Goal: Information Seeking & Learning: Learn about a topic

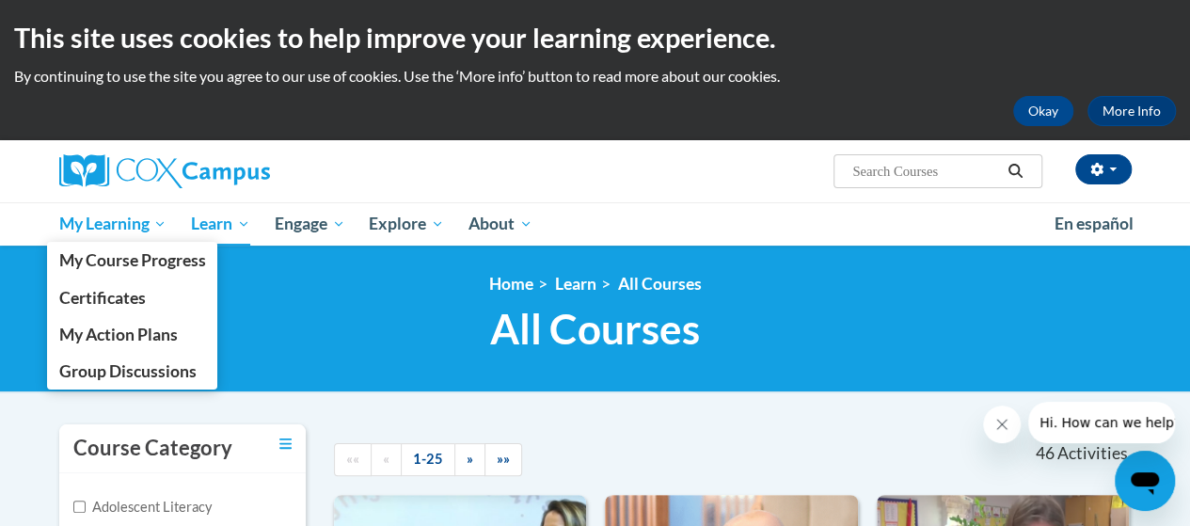
click at [141, 222] on span "My Learning" at bounding box center [112, 224] width 108 height 23
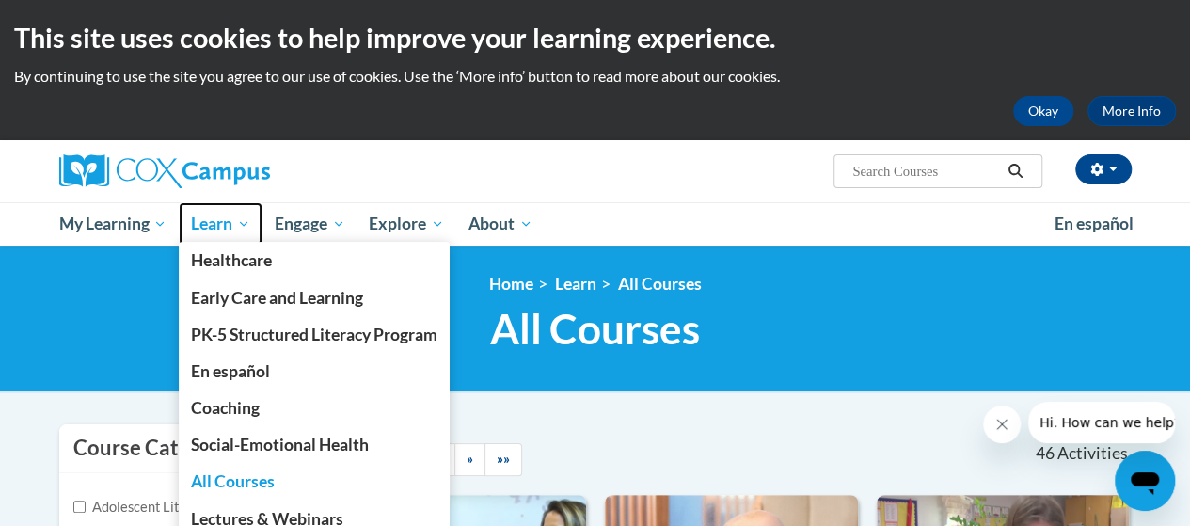
click at [224, 228] on span "Learn" at bounding box center [220, 224] width 59 height 23
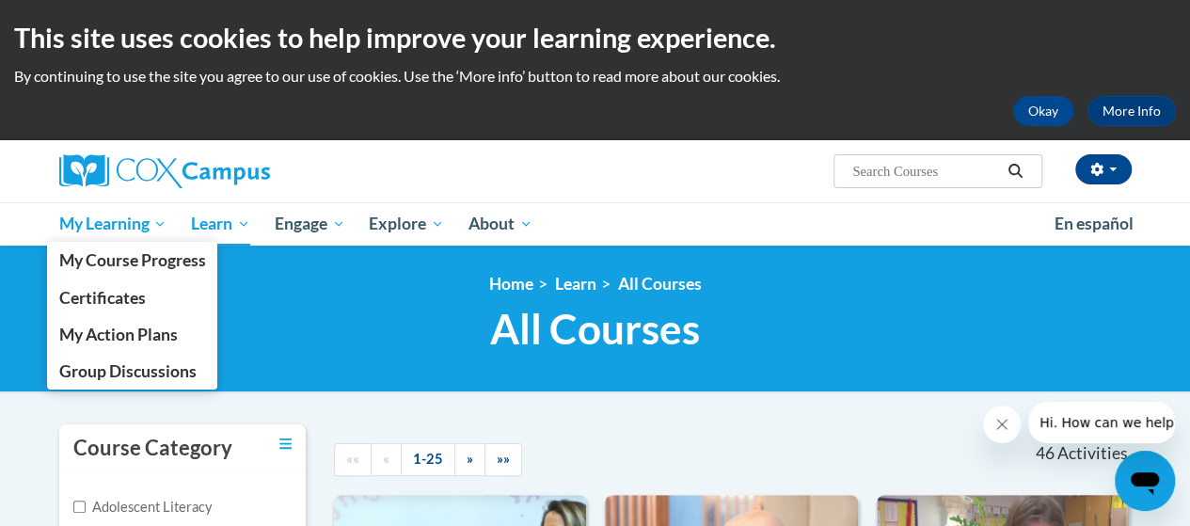
click at [117, 229] on span "My Learning" at bounding box center [112, 224] width 108 height 23
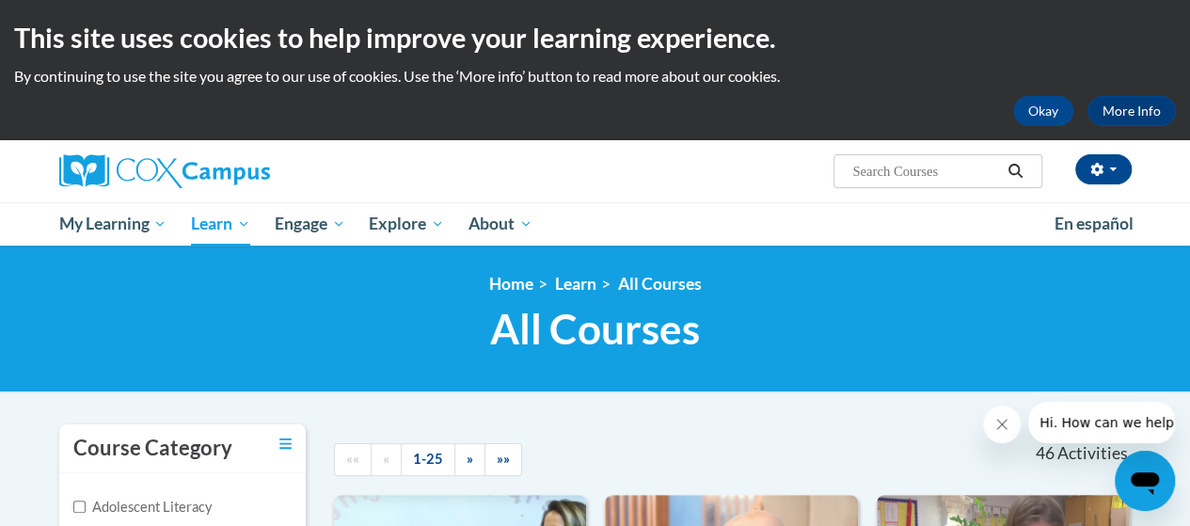
click at [277, 187] on link at bounding box center [228, 171] width 339 height 34
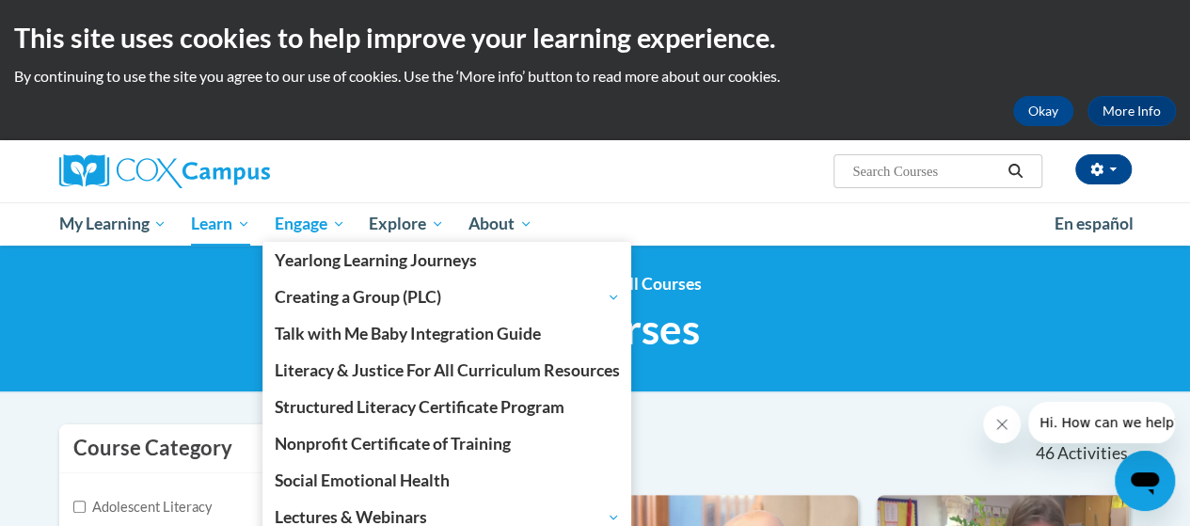
click at [298, 230] on span "Engage" at bounding box center [310, 224] width 71 height 23
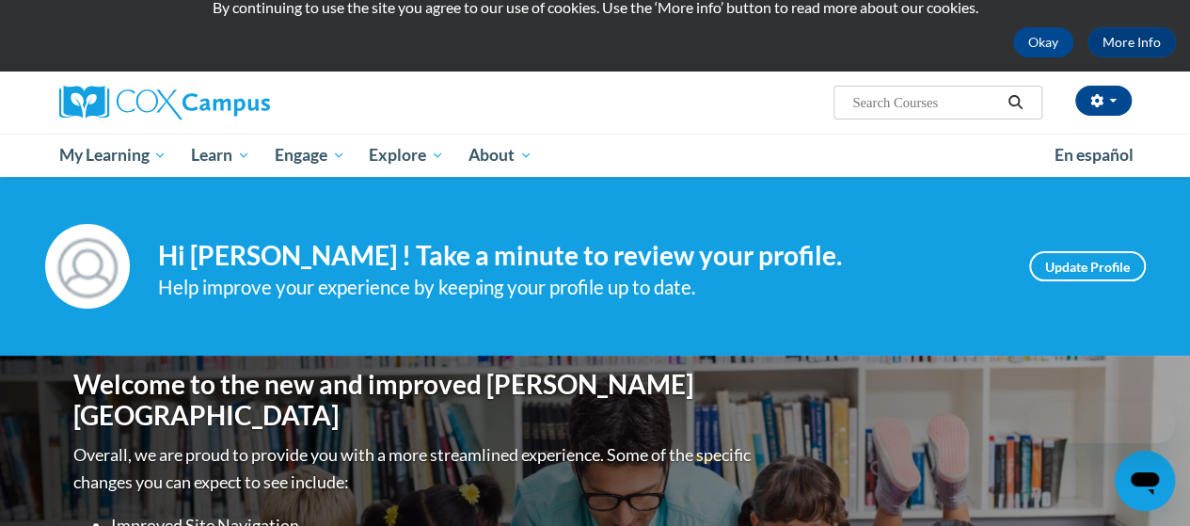
scroll to position [69, 0]
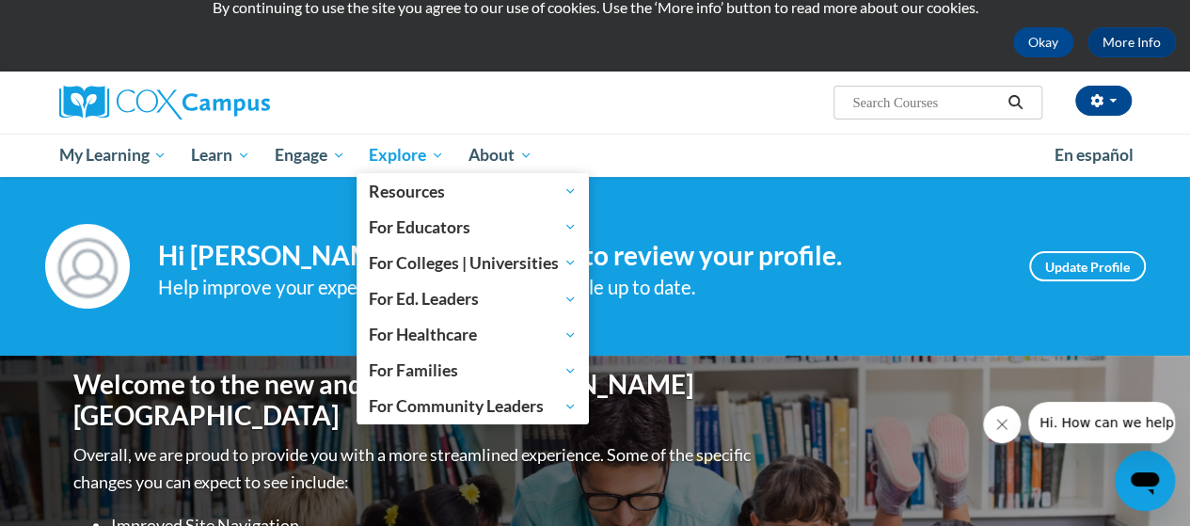
click at [391, 141] on link "Explore" at bounding box center [407, 155] width 100 height 43
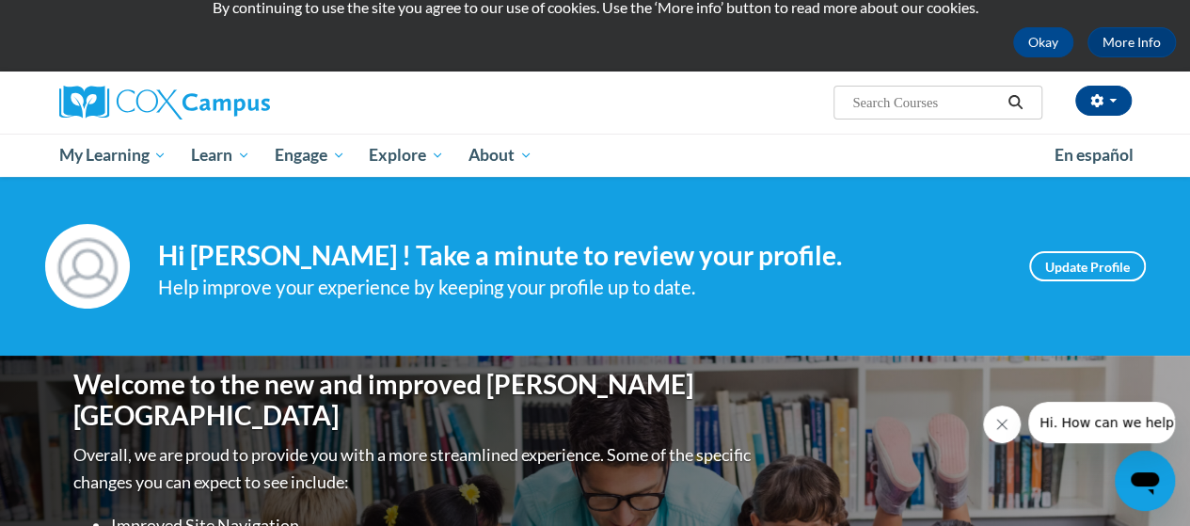
click at [77, 100] on img at bounding box center [164, 103] width 211 height 34
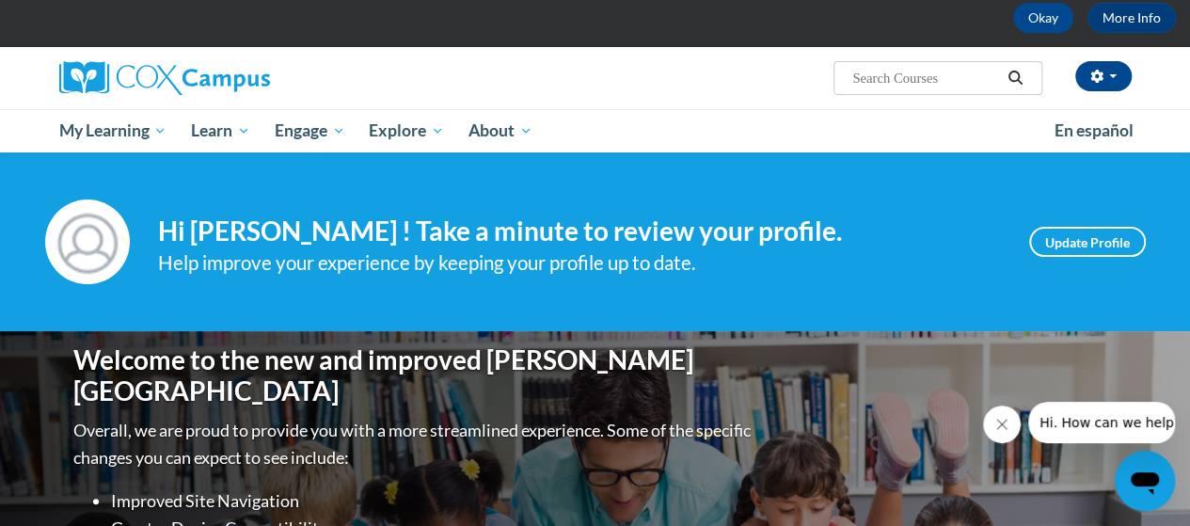
scroll to position [98, 0]
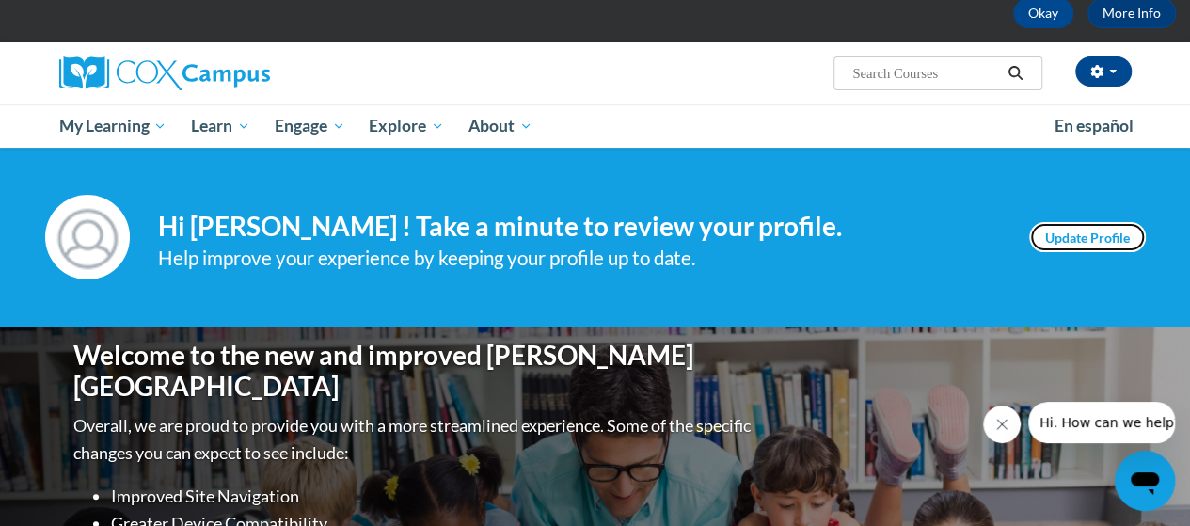
click at [1099, 239] on link "Update Profile" at bounding box center [1087, 237] width 117 height 30
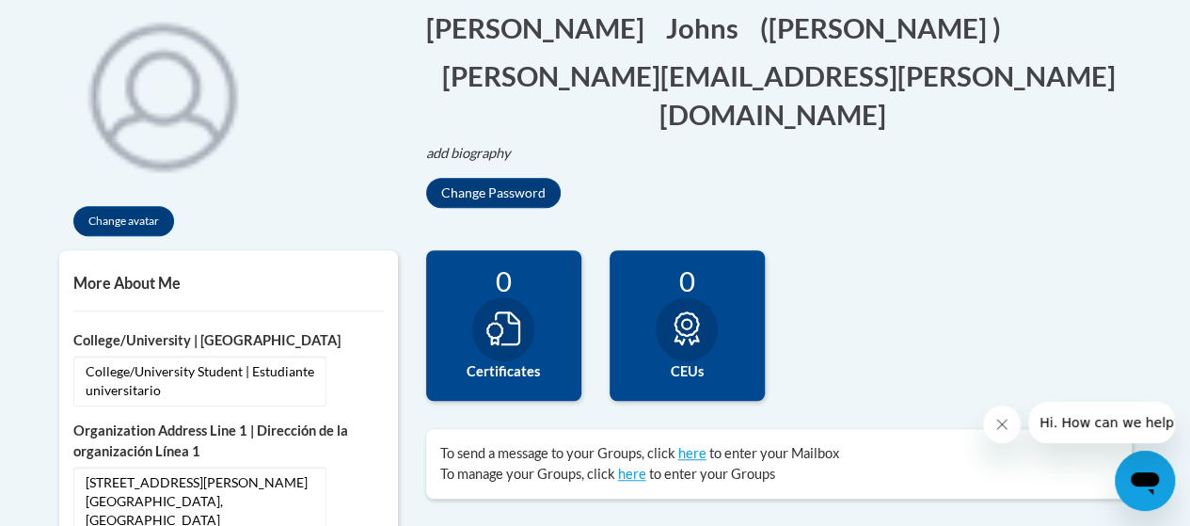
scroll to position [438, 0]
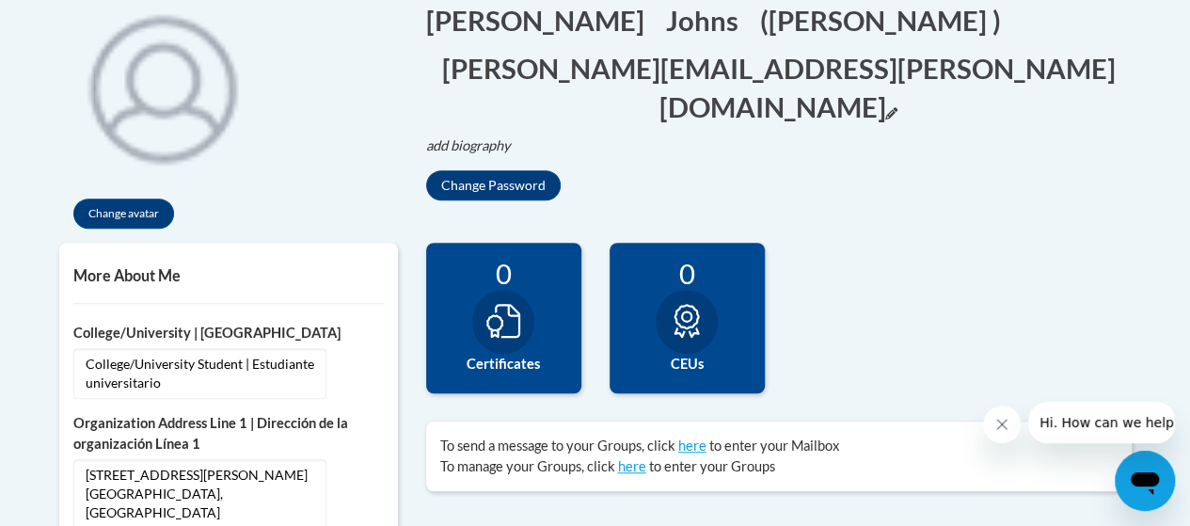
click at [729, 77] on button "[PERSON_NAME][EMAIL_ADDRESS][PERSON_NAME][DOMAIN_NAME] Edit" at bounding box center [779, 87] width 706 height 77
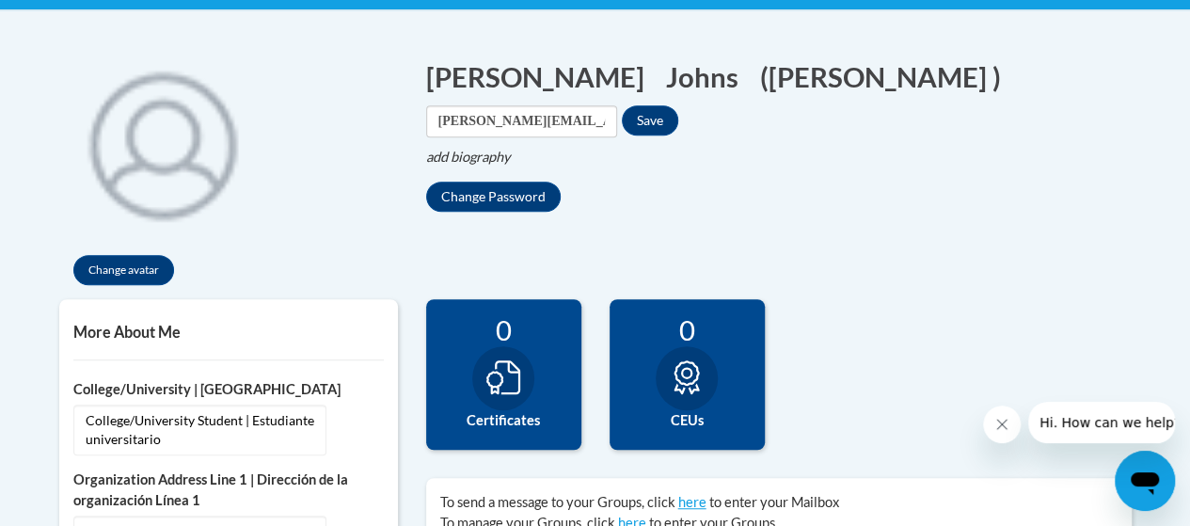
scroll to position [358, 0]
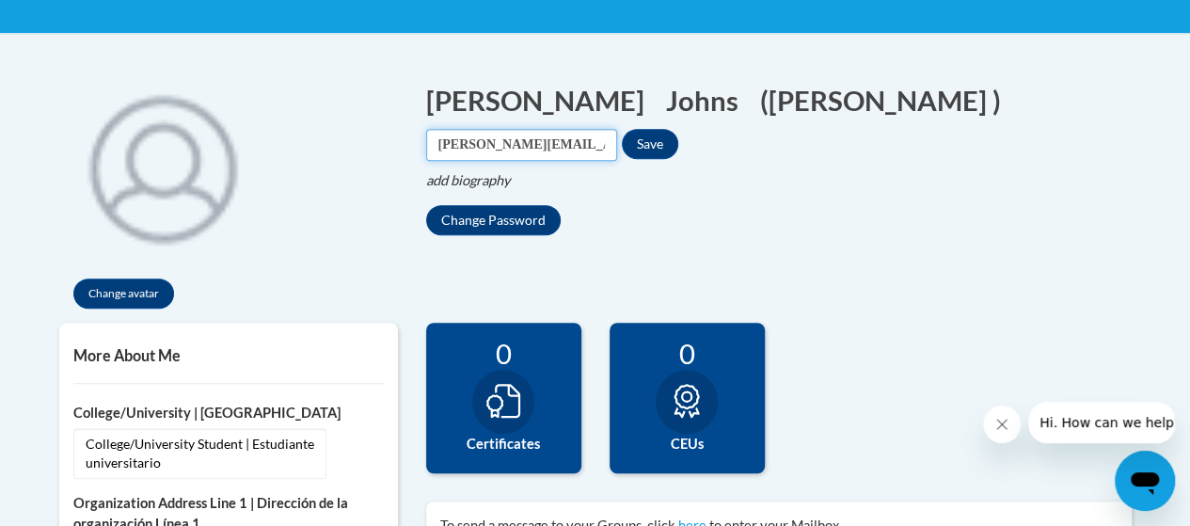
click at [617, 129] on input "Johns.James.M@muscogee.k12.ga.us" at bounding box center [521, 145] width 191 height 32
type input "J"
type input "jjohns3@my.westga.edu"
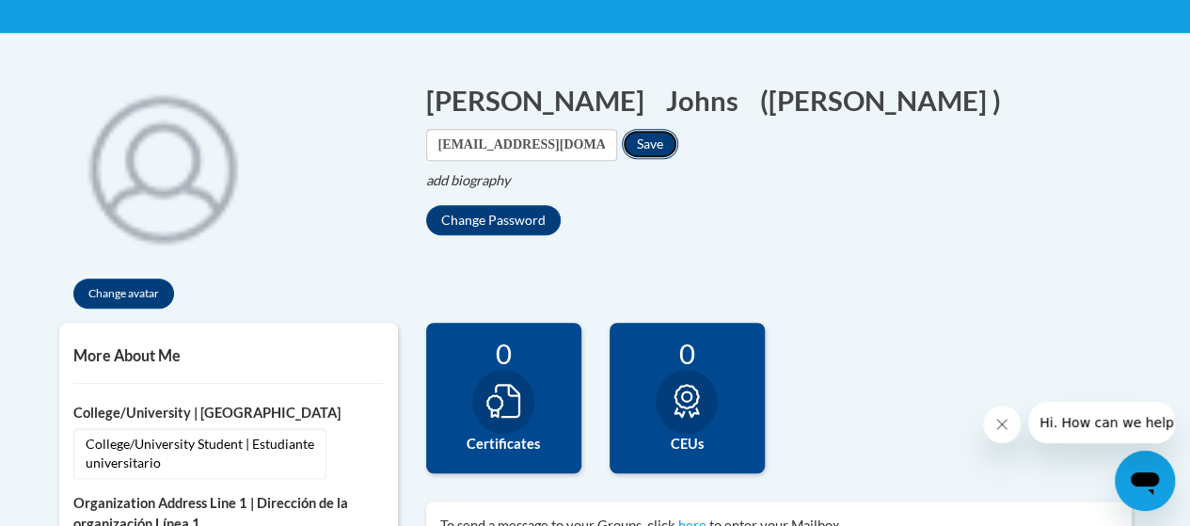
click at [678, 129] on button "Save" at bounding box center [650, 144] width 56 height 30
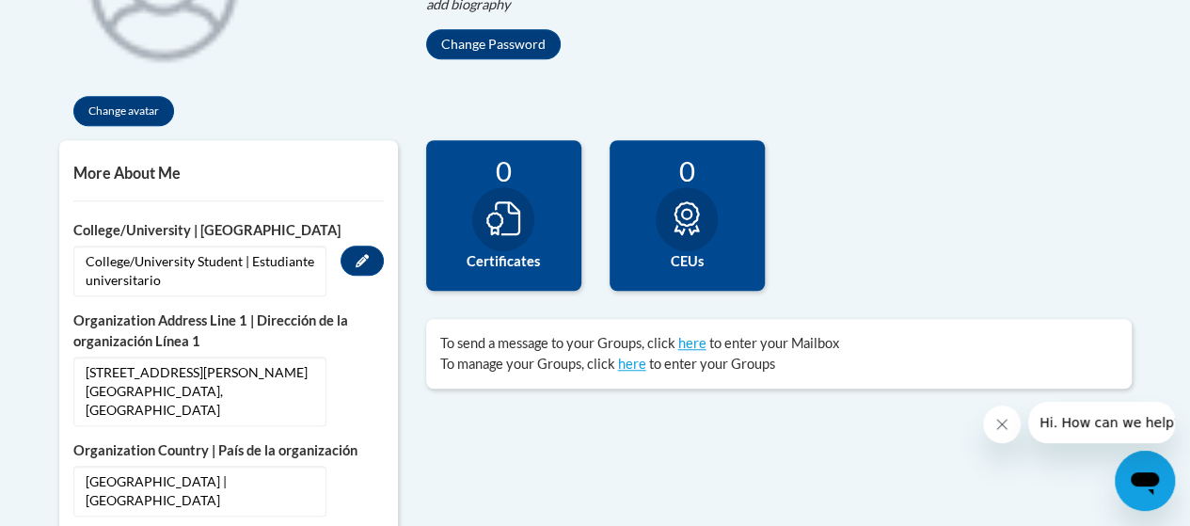
scroll to position [542, 0]
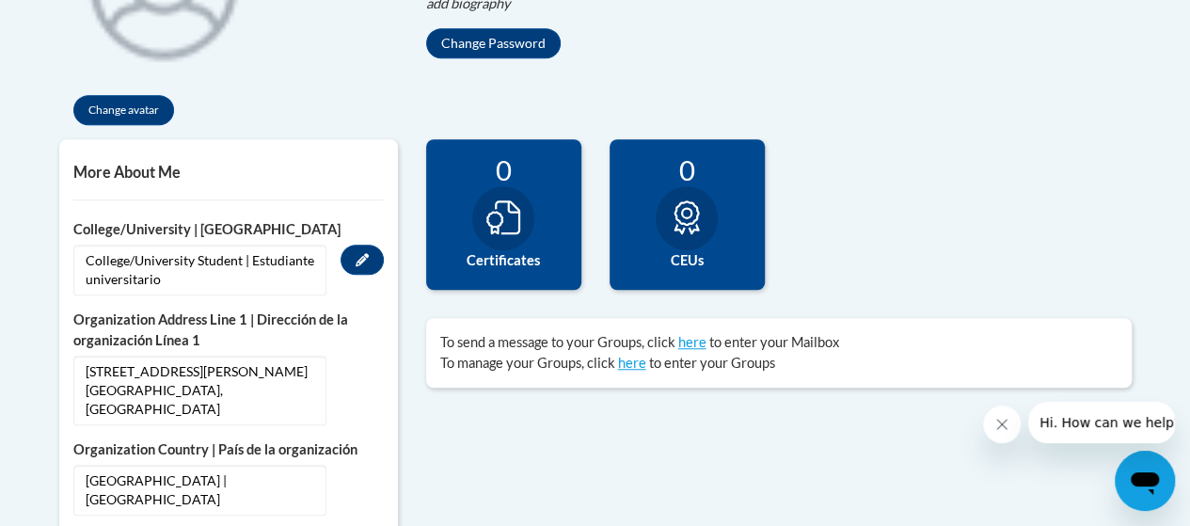
click at [151, 277] on span "College/University Student | Estudiante universitario" at bounding box center [199, 270] width 253 height 51
click at [113, 230] on label "College/University | Colegio/Universidad" at bounding box center [228, 229] width 311 height 21
click at [367, 258] on icon "Custom profile fields" at bounding box center [362, 259] width 13 height 13
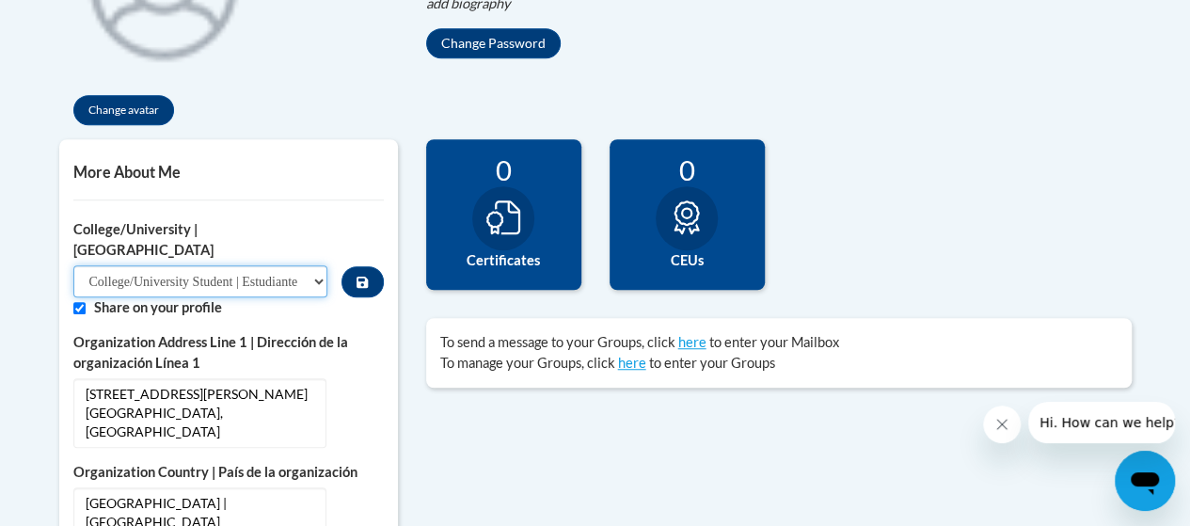
click at [124, 265] on select "Please Select College/University Staff | Empleado universitario College/Univers…" at bounding box center [200, 281] width 255 height 32
click at [73, 265] on select "Please Select College/University Staff | Empleado universitario College/Univers…" at bounding box center [200, 281] width 255 height 32
click at [117, 272] on select "Please Select College/University Staff | Empleado universitario College/Univers…" at bounding box center [200, 281] width 255 height 32
select select "99b32b07-cffc-426c-8bf6-0cd77760d84b"
click at [73, 265] on select "Please Select College/University Staff | Empleado universitario College/Univers…" at bounding box center [200, 281] width 255 height 32
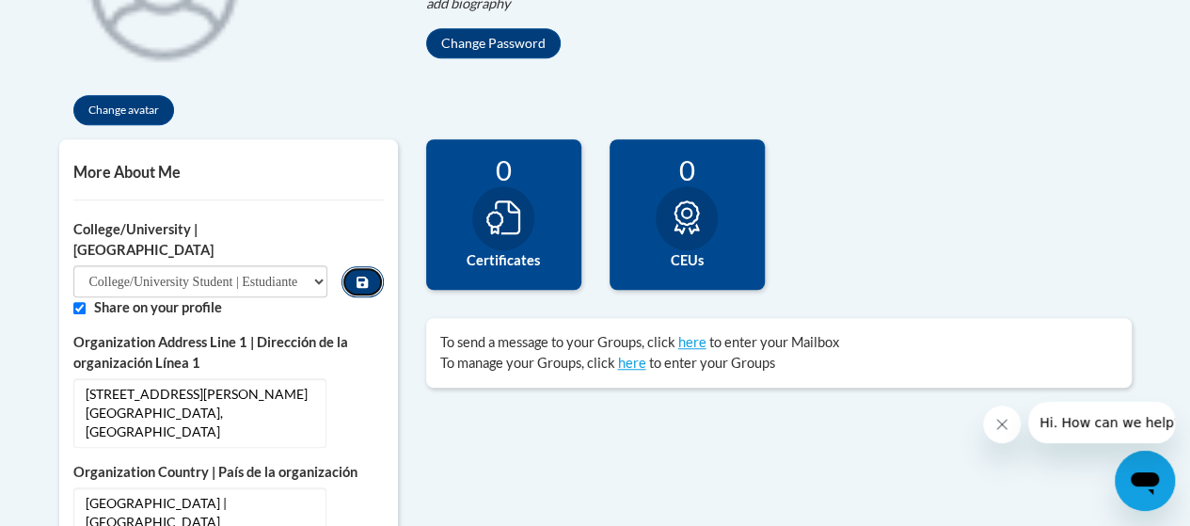
click at [358, 277] on icon "Custom profile fields" at bounding box center [362, 282] width 11 height 11
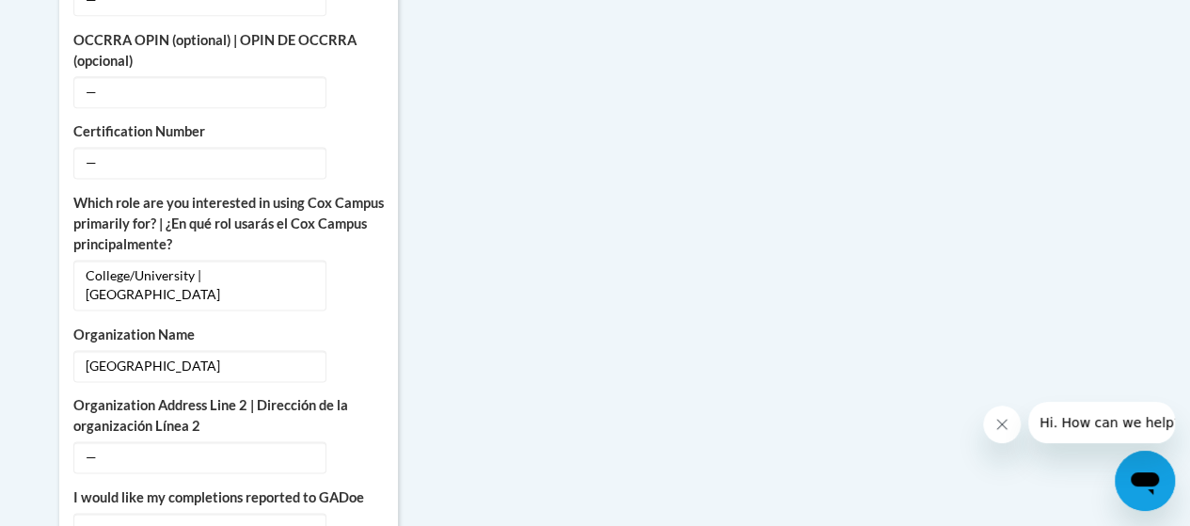
scroll to position [1217, 0]
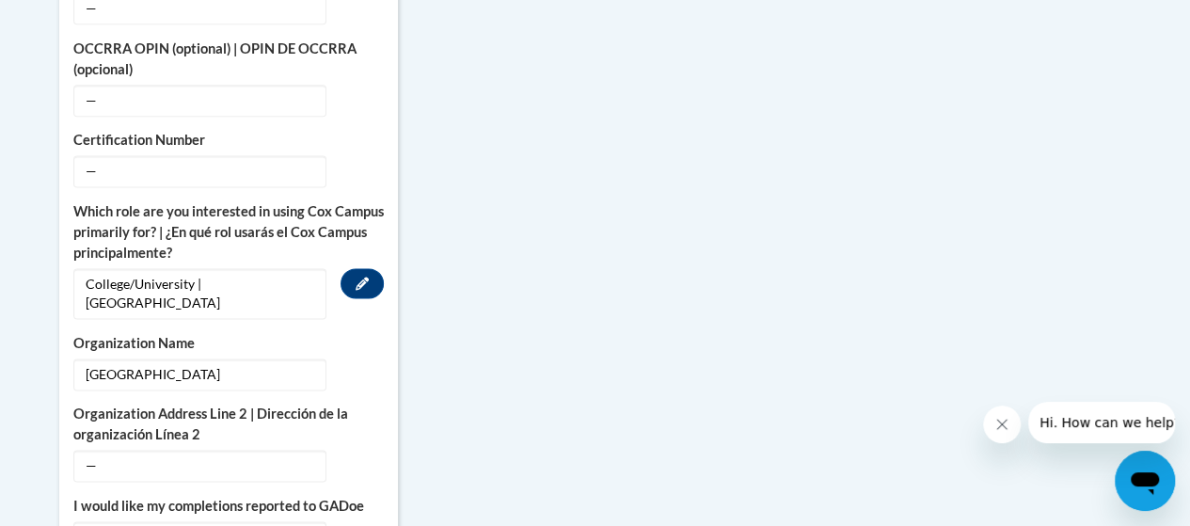
click at [220, 268] on span "College/University | Colegio/Universidad" at bounding box center [199, 293] width 253 height 51
click at [380, 268] on button "Edit" at bounding box center [362, 283] width 43 height 30
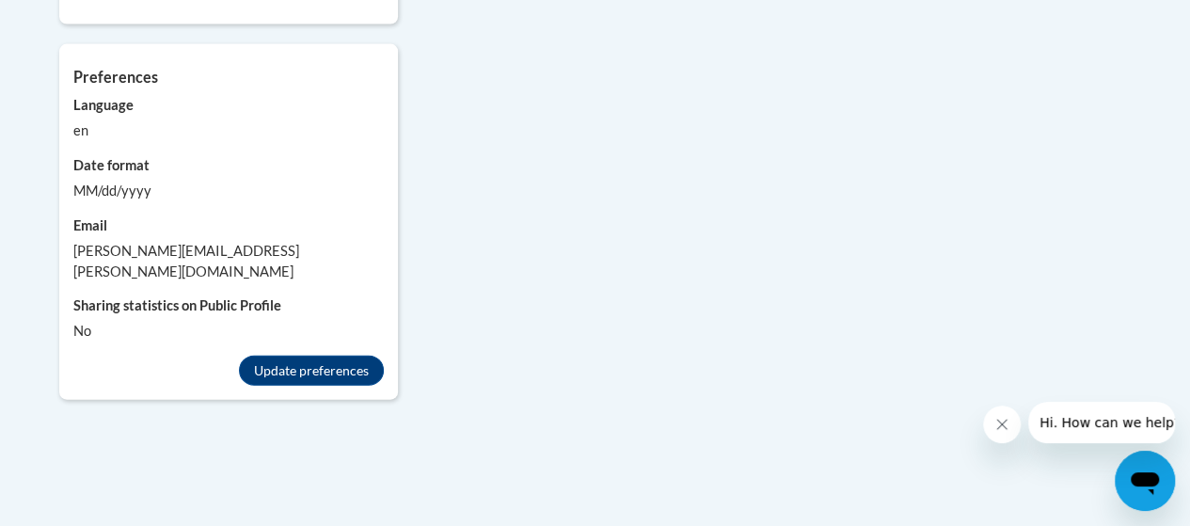
scroll to position [1936, 0]
click at [178, 243] on div "Johns.James.M@muscogee.k12.ga.us" at bounding box center [228, 263] width 311 height 41
click at [167, 243] on div "Johns.James.M@muscogee.k12.ga.us" at bounding box center [228, 263] width 311 height 41
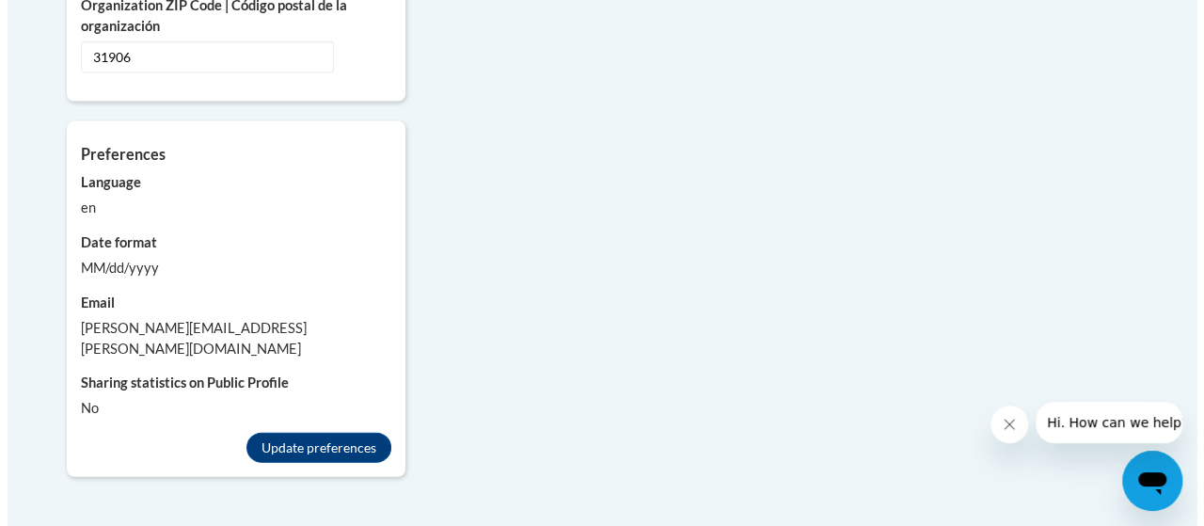
scroll to position [1863, 0]
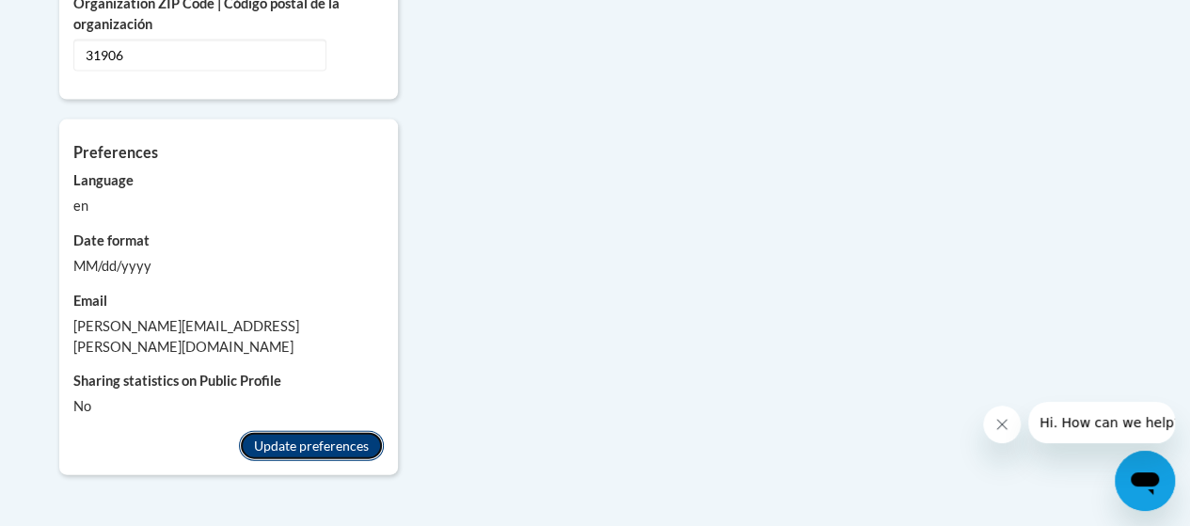
click at [283, 431] on button "Update preferences" at bounding box center [311, 446] width 145 height 30
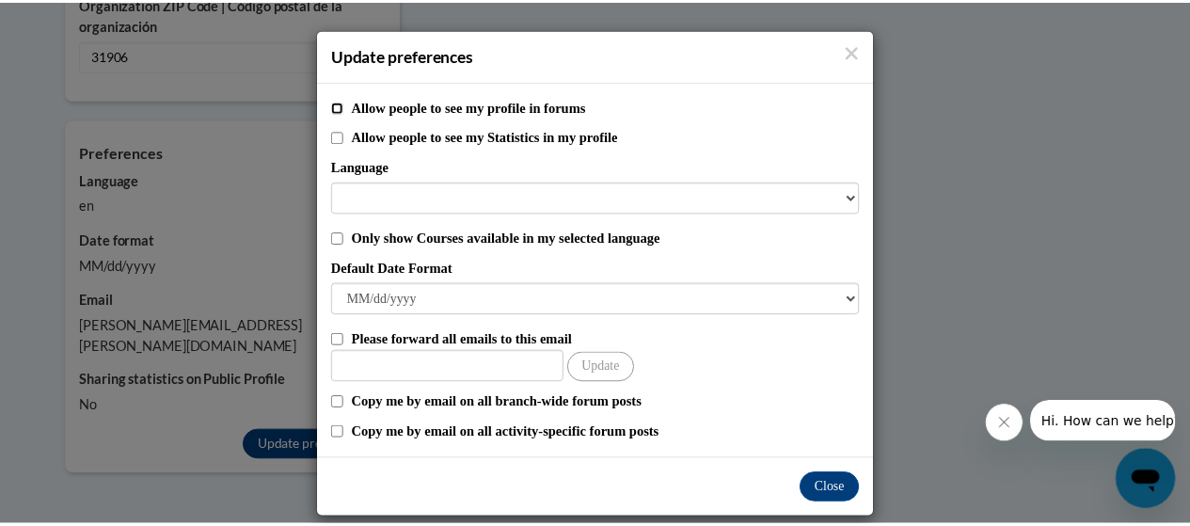
scroll to position [20, 0]
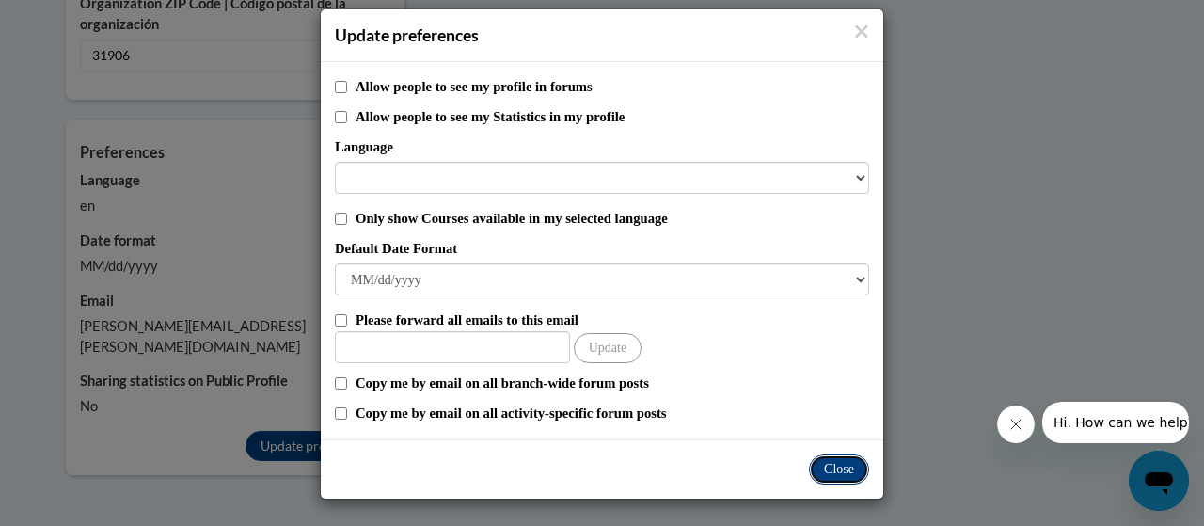
click at [835, 470] on button "Close" at bounding box center [839, 469] width 60 height 30
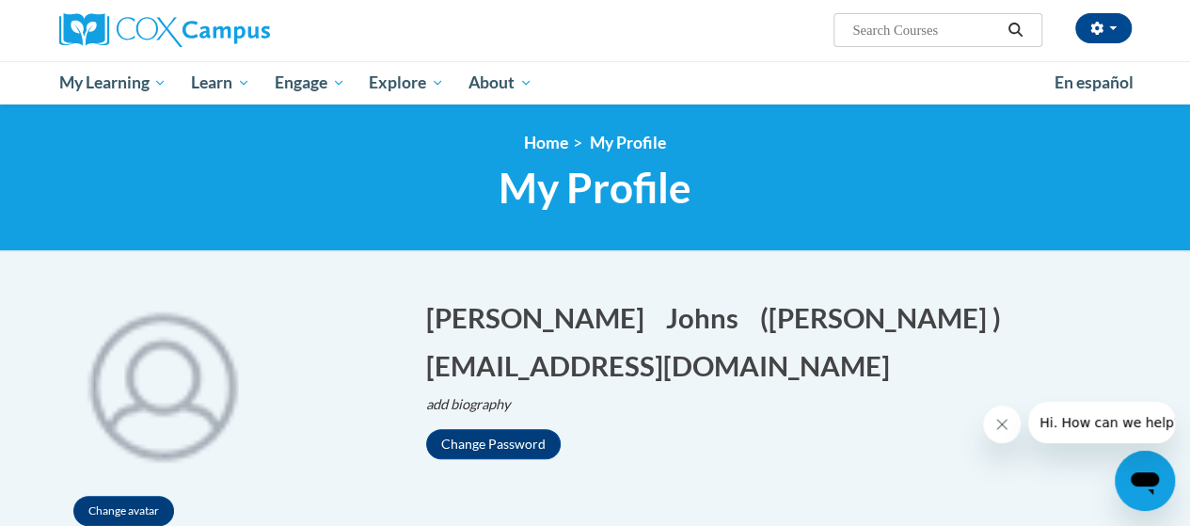
scroll to position [0, 0]
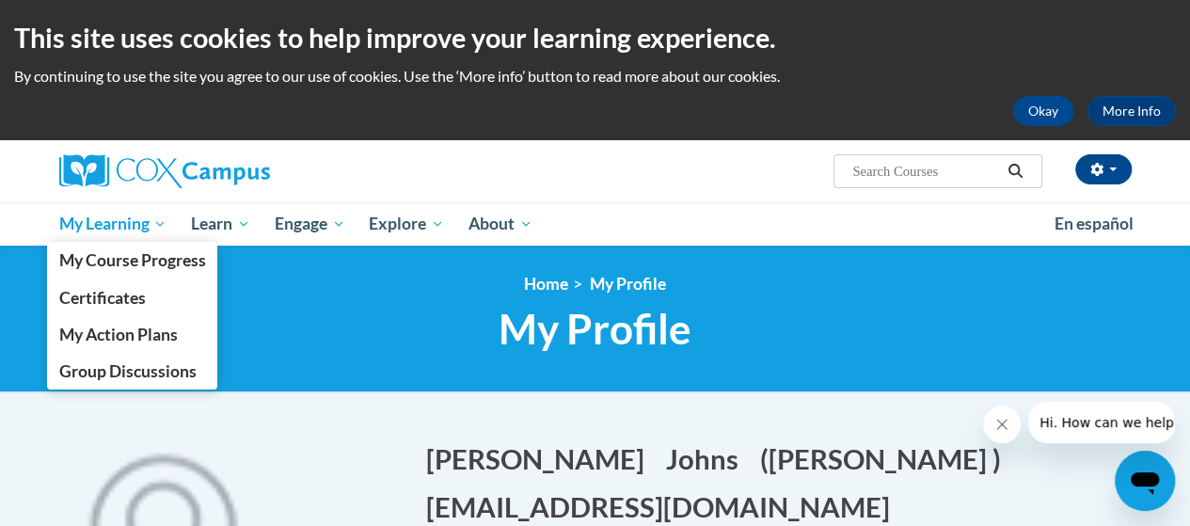
click at [97, 228] on span "My Learning" at bounding box center [112, 224] width 108 height 23
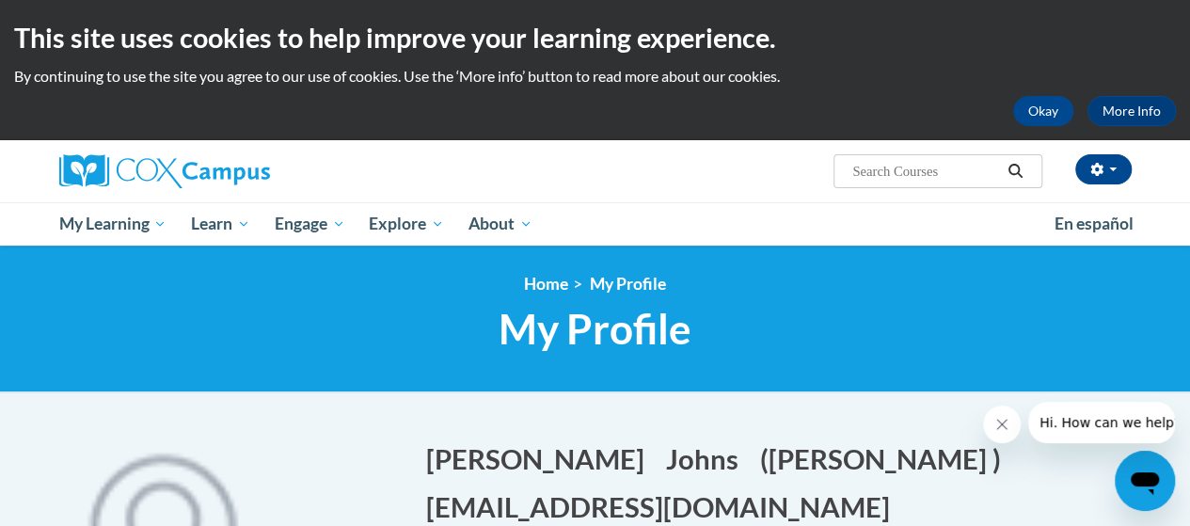
click at [110, 109] on div "Okay More Info" at bounding box center [595, 111] width 1162 height 30
click at [133, 176] on img at bounding box center [164, 171] width 211 height 34
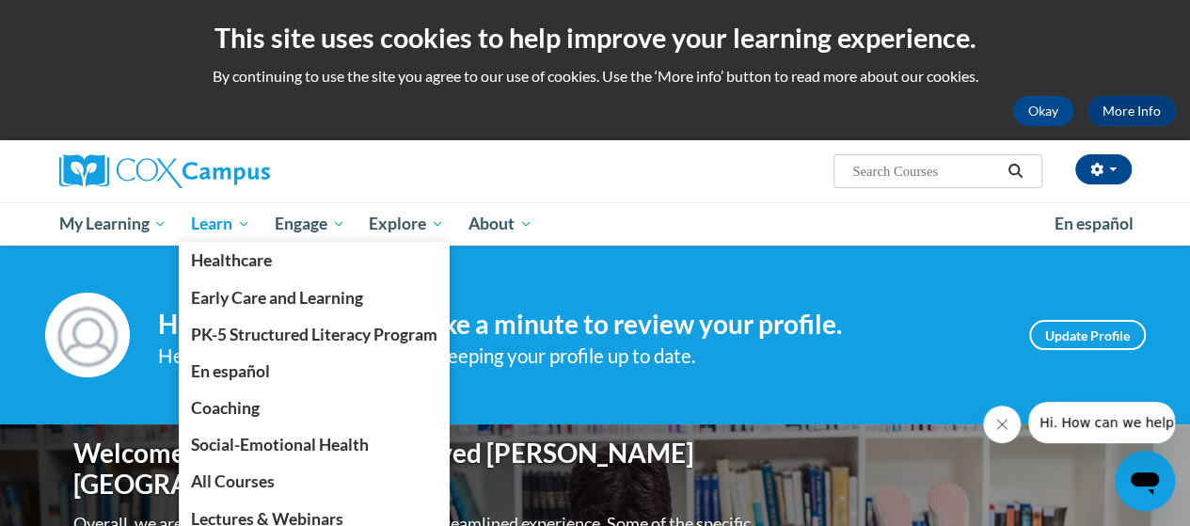
click at [211, 216] on span "Learn" at bounding box center [220, 224] width 59 height 23
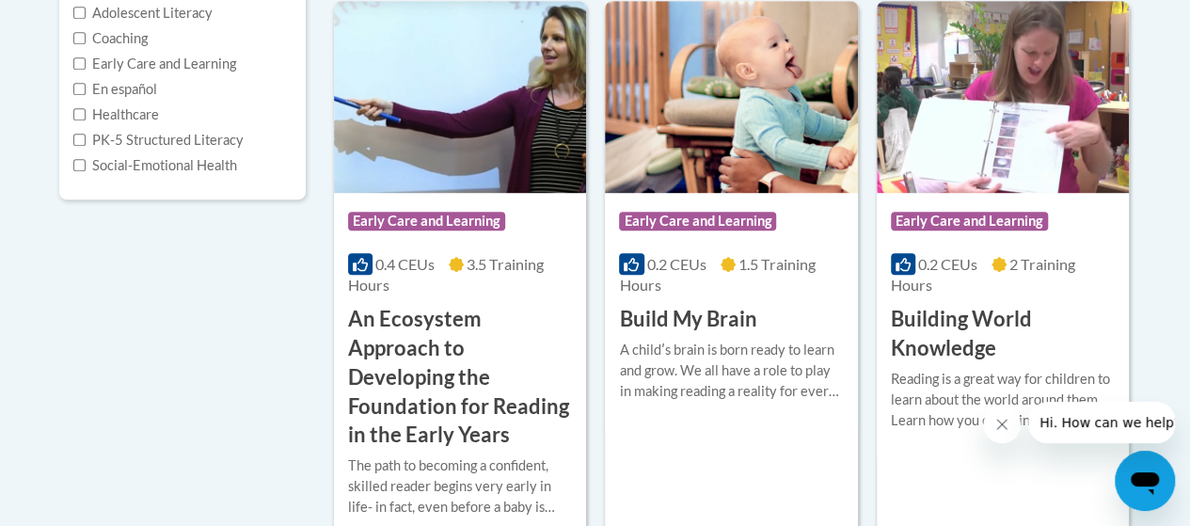
scroll to position [493, 0]
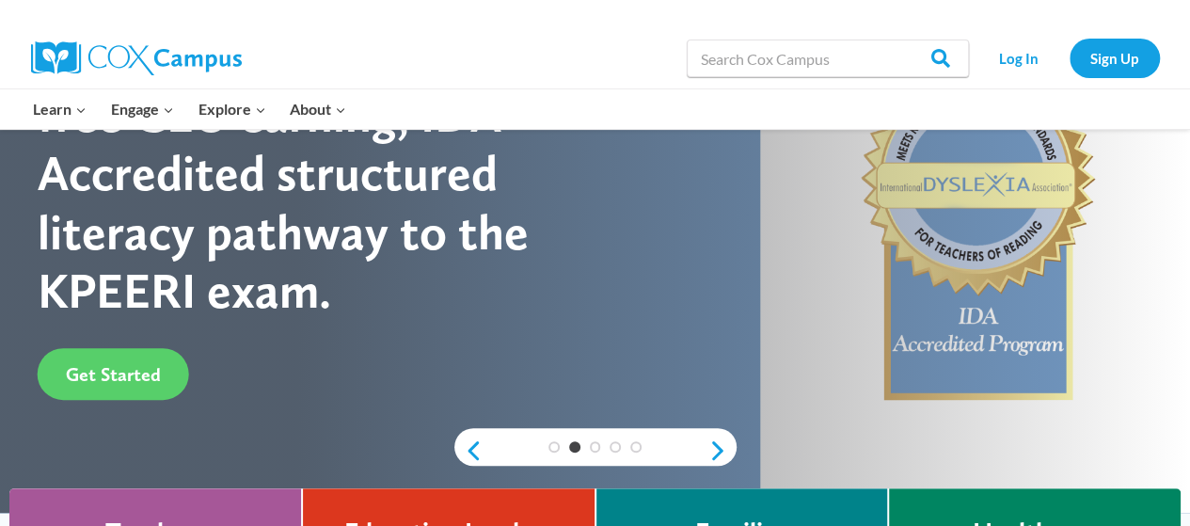
scroll to position [179, 0]
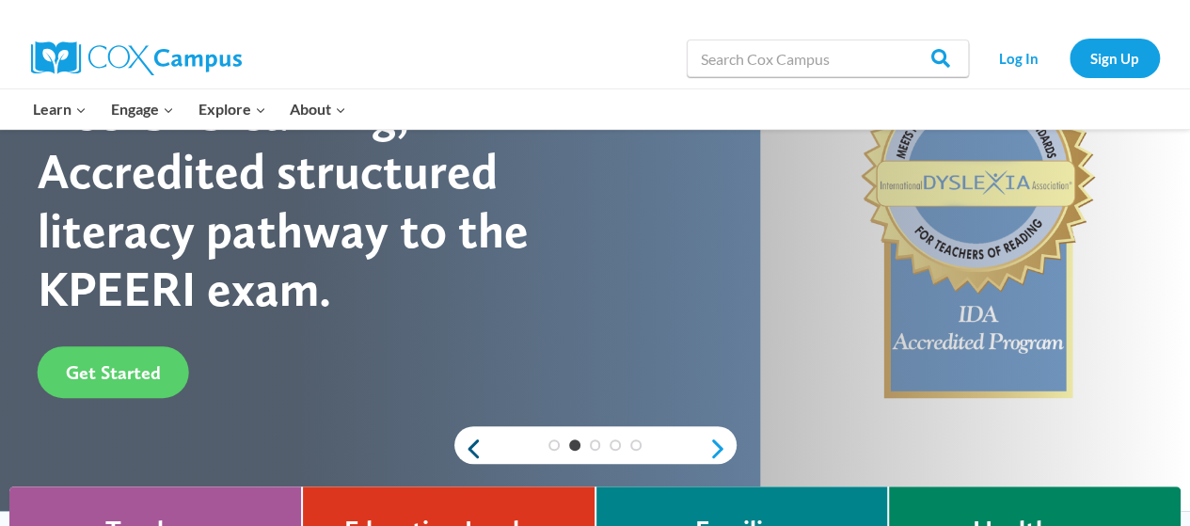
click at [478, 449] on link "Previous" at bounding box center [468, 449] width 28 height 23
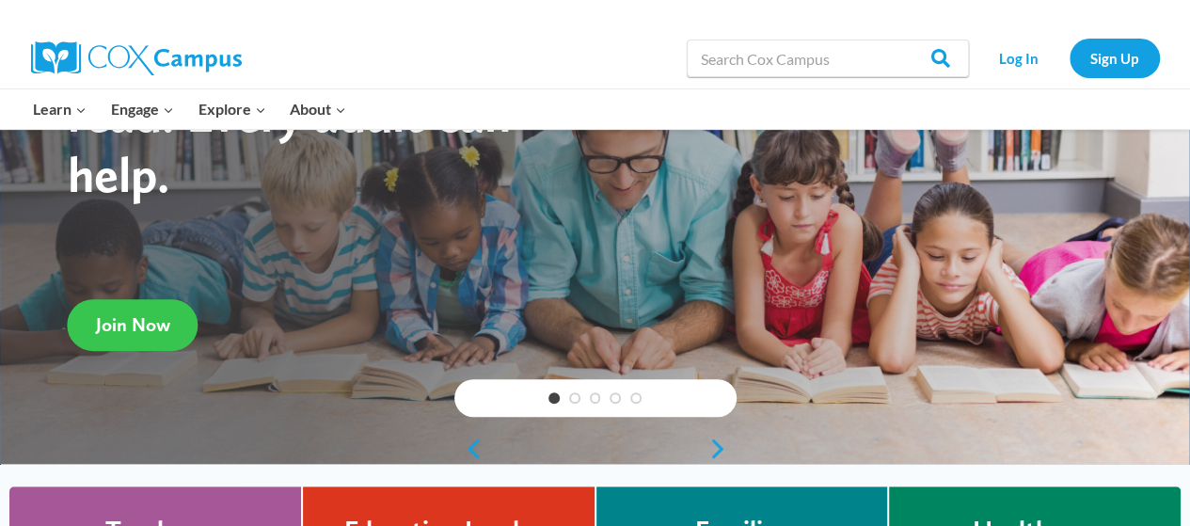
click at [129, 327] on span "Join Now" at bounding box center [133, 324] width 74 height 23
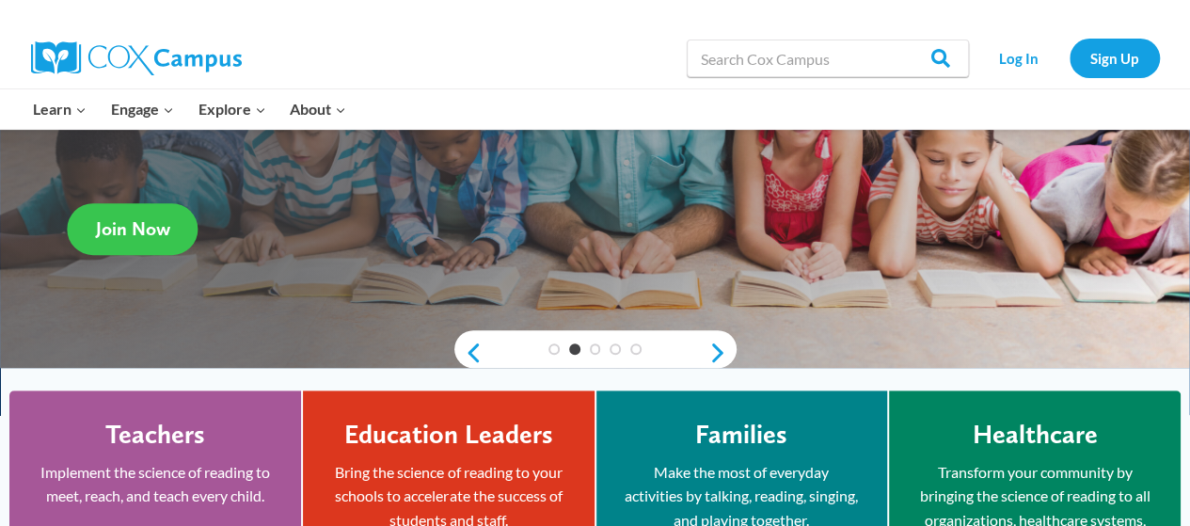
scroll to position [295, 0]
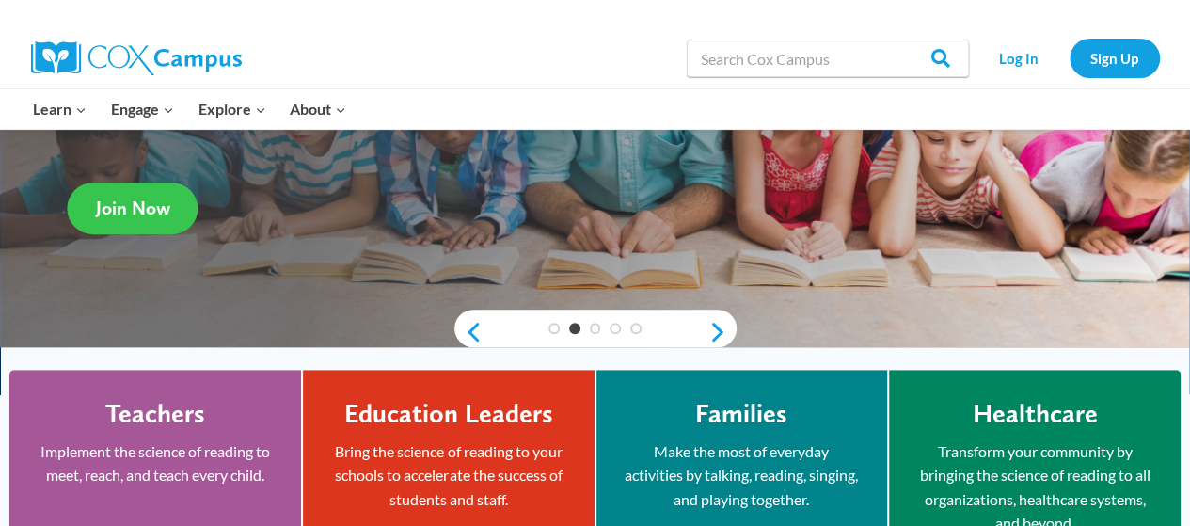
click at [104, 231] on link "Join Now" at bounding box center [133, 209] width 131 height 52
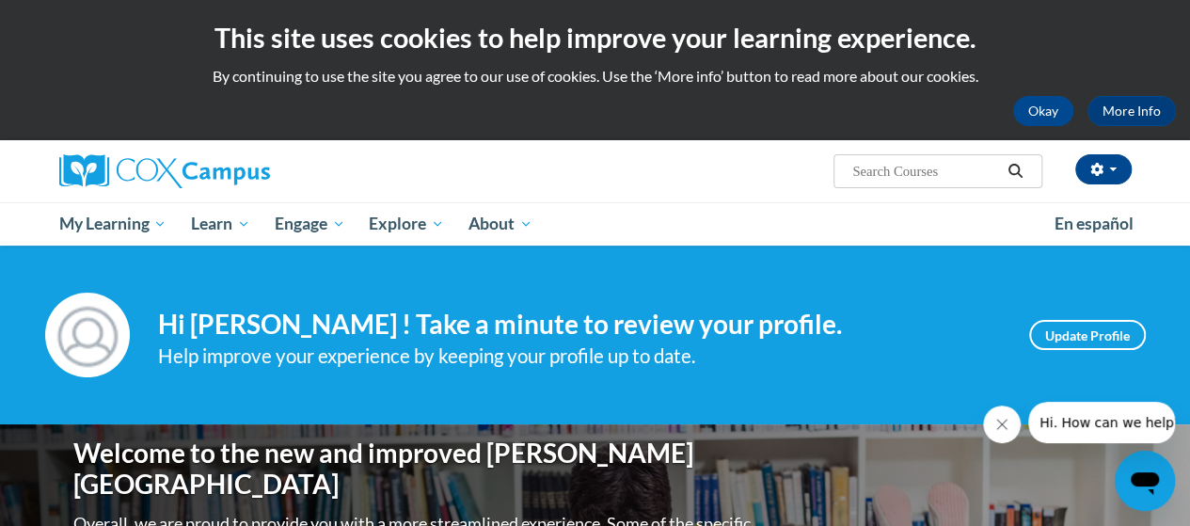
click at [932, 164] on input "Search..." at bounding box center [926, 171] width 151 height 23
type input "educator"
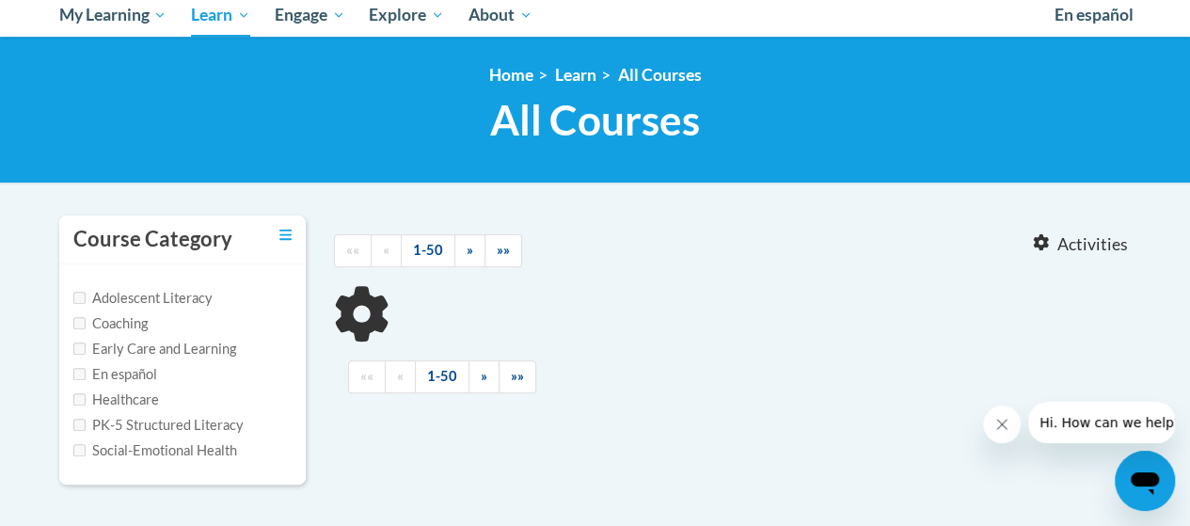
type input "educator"
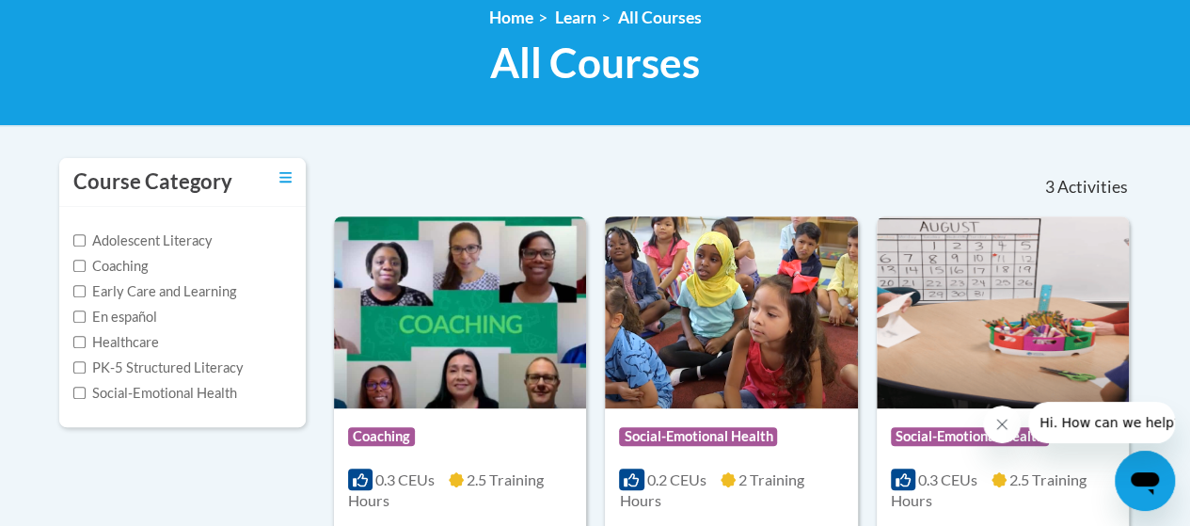
scroll to position [268, 0]
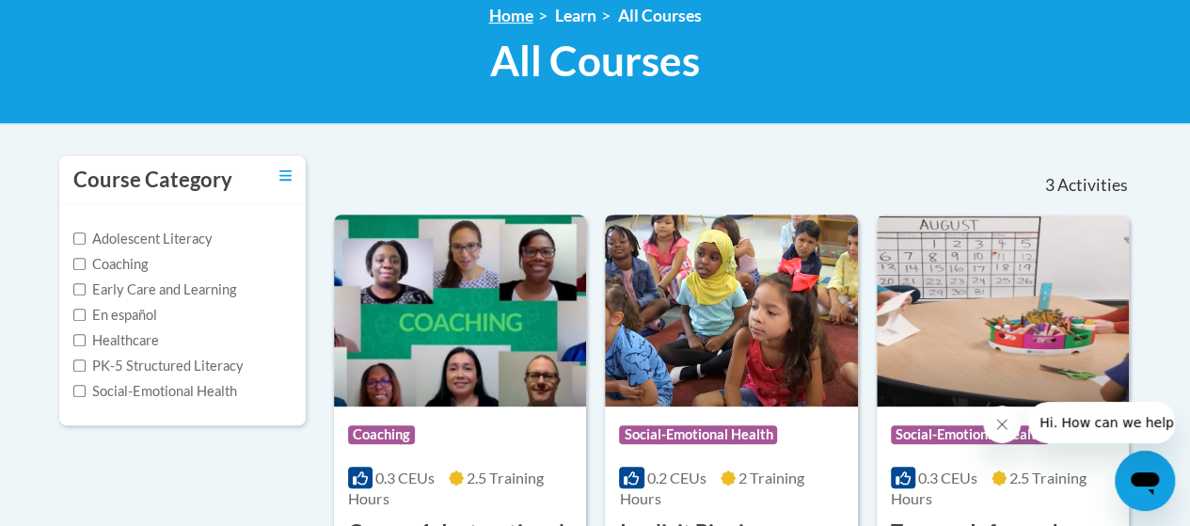
click at [518, 17] on link "Home" at bounding box center [511, 16] width 44 height 20
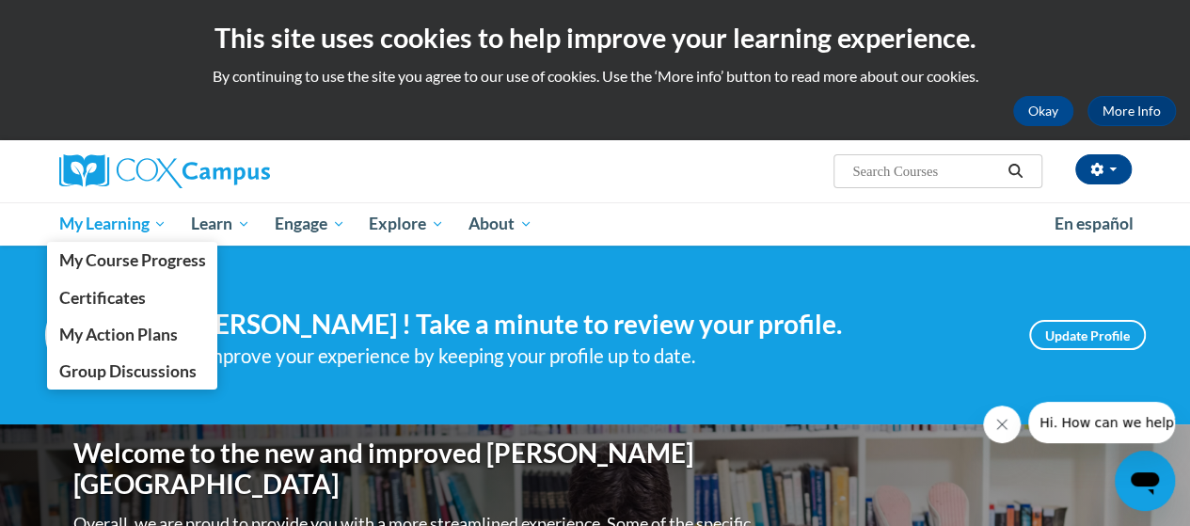
click at [141, 231] on span "My Learning" at bounding box center [112, 224] width 108 height 23
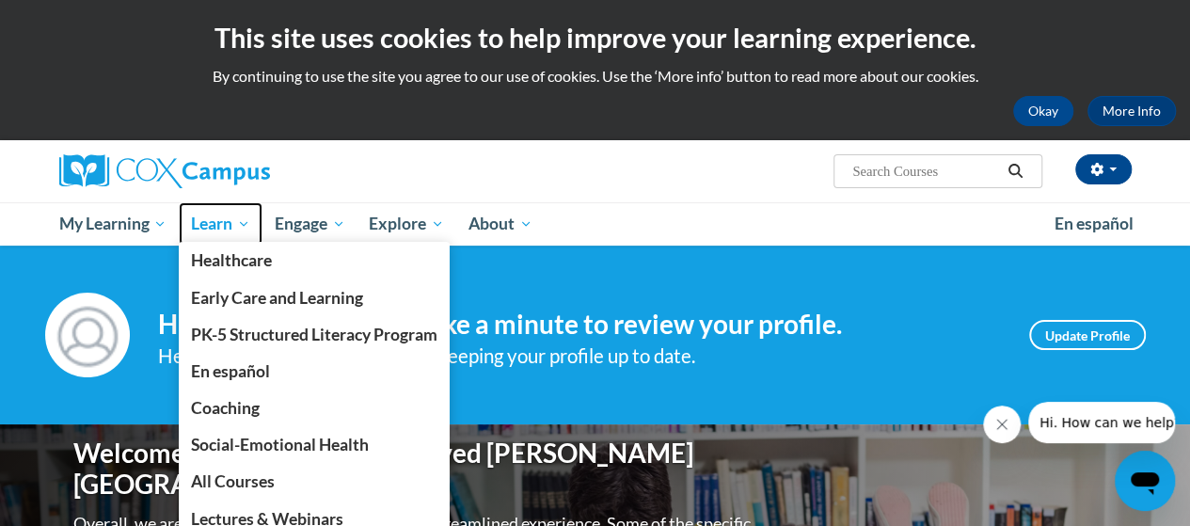
click at [227, 220] on span "Learn" at bounding box center [220, 224] width 59 height 23
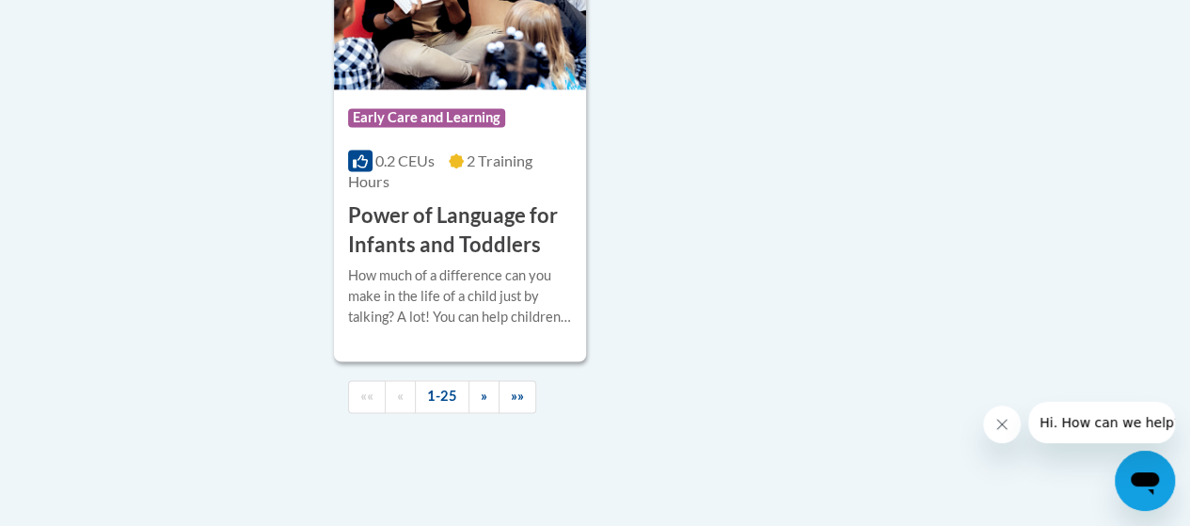
scroll to position [4950, 0]
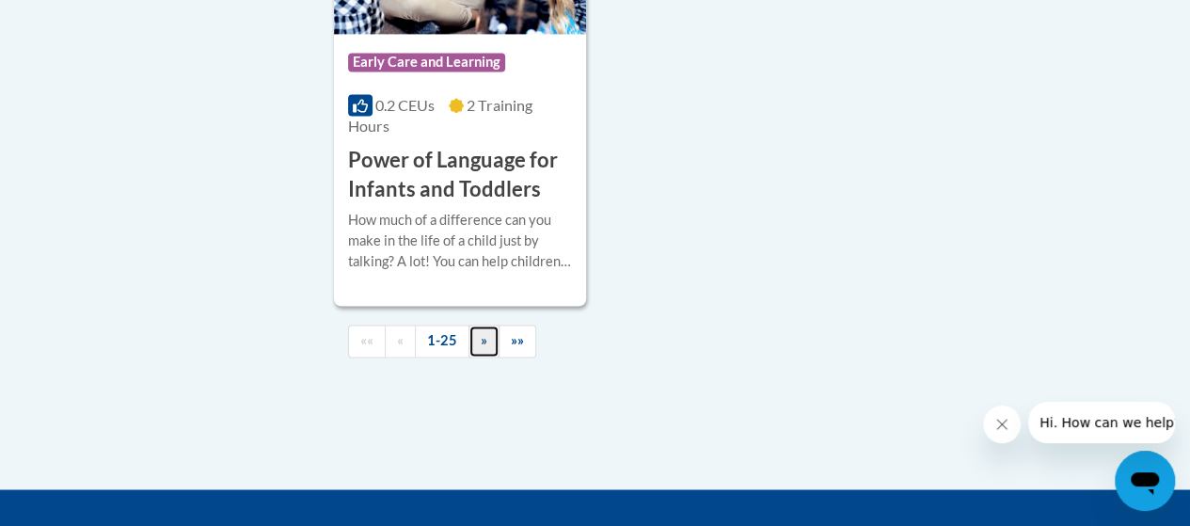
click at [481, 332] on span "»" at bounding box center [484, 340] width 7 height 16
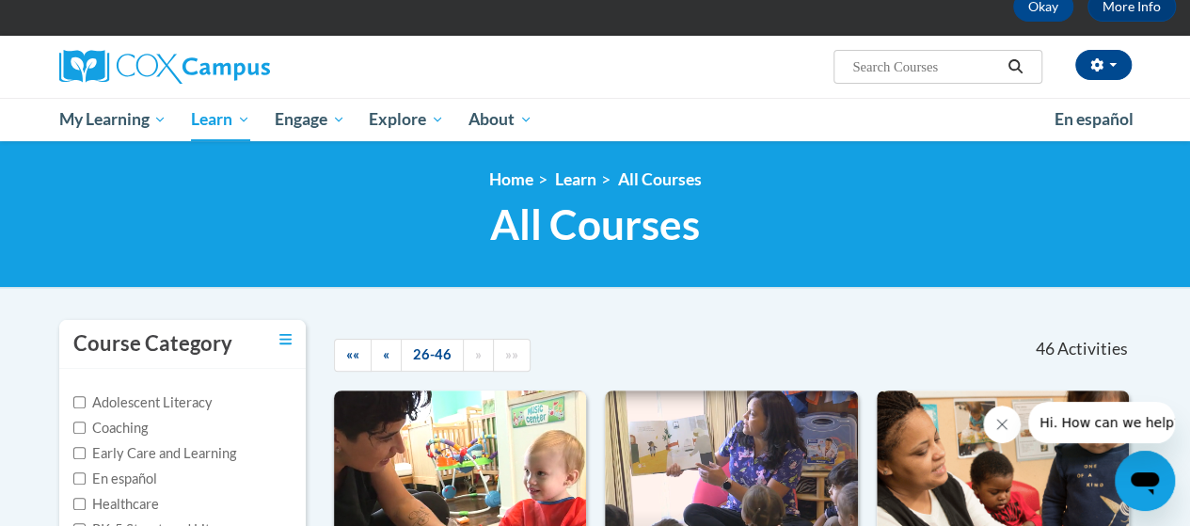
scroll to position [0, 0]
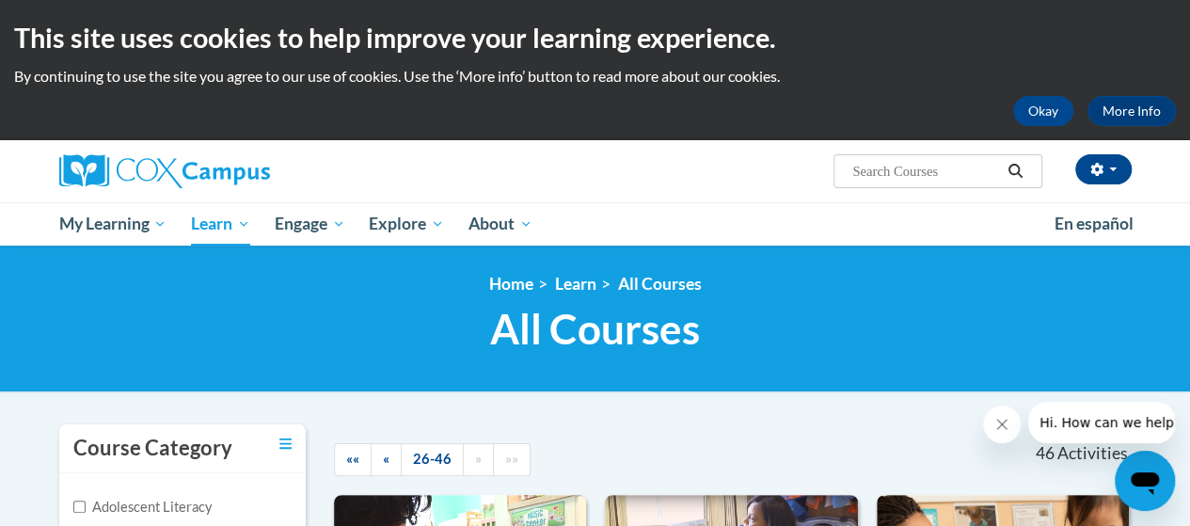
click at [877, 178] on input "Search..." at bounding box center [926, 171] width 151 height 23
paste input "K–3rd: Structured Literacy"
type input "K–3rd: Structured Literacy"
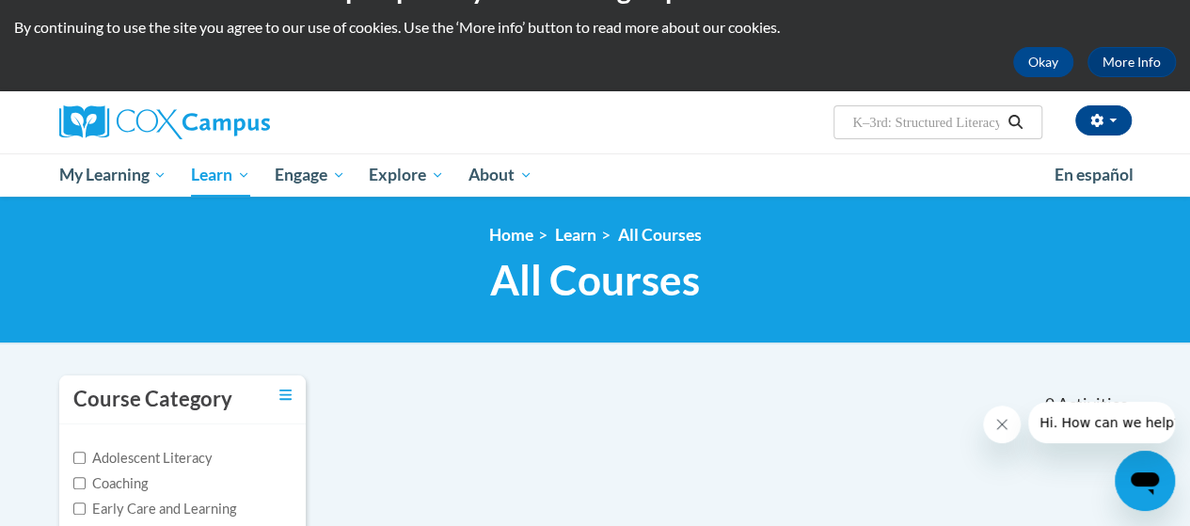
scroll to position [48, 0]
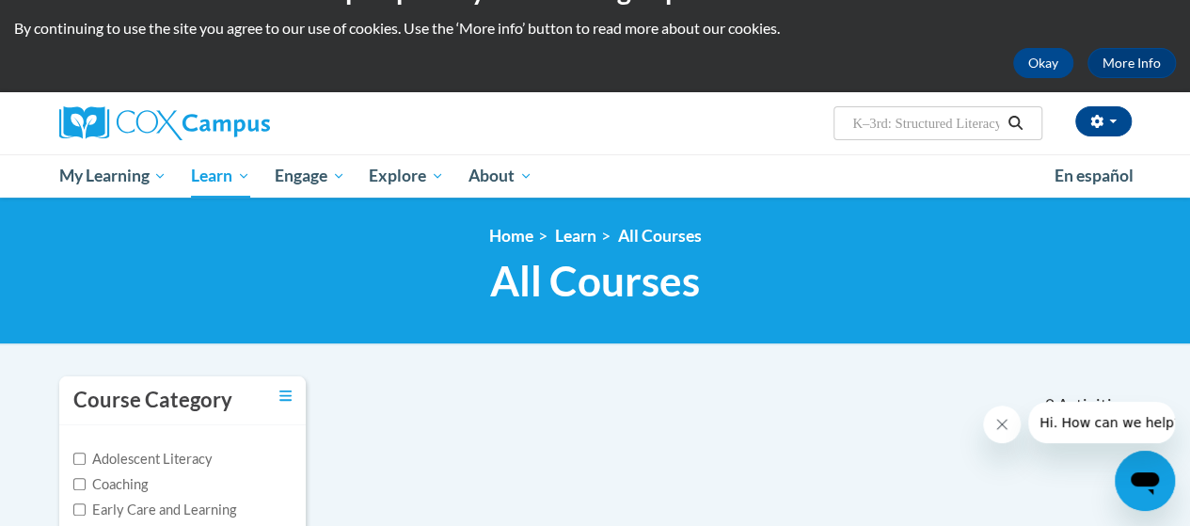
click at [883, 124] on input "K–3rd: Structured Literacy" at bounding box center [926, 123] width 151 height 23
click at [896, 126] on input "K–3rd: Structured Literacy" at bounding box center [926, 123] width 151 height 23
click at [888, 123] on input "K–3rd: Structured Literacy" at bounding box center [926, 123] width 151 height 23
type input "Structured Literacy"
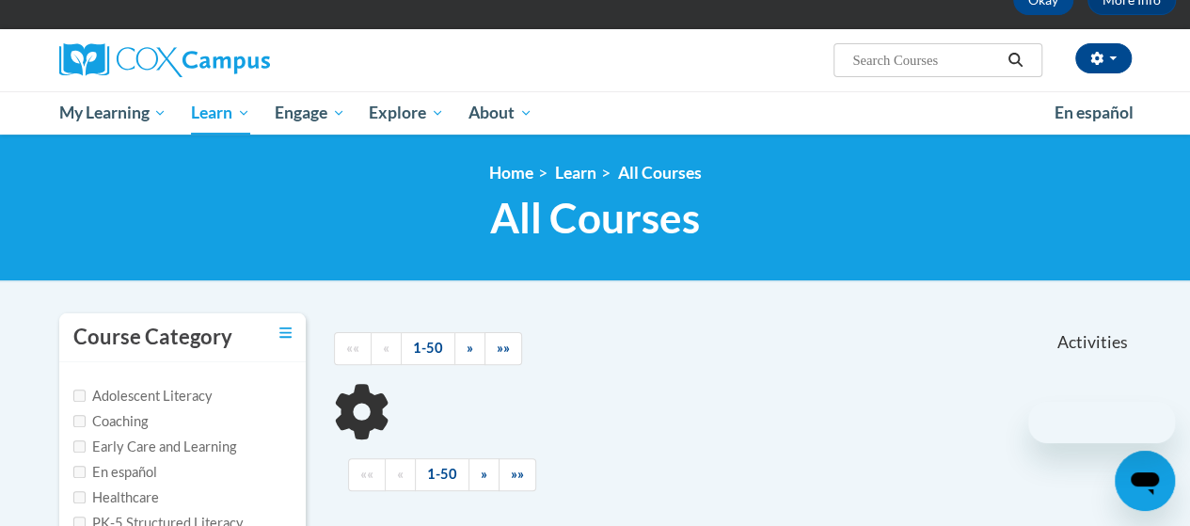
scroll to position [112, 0]
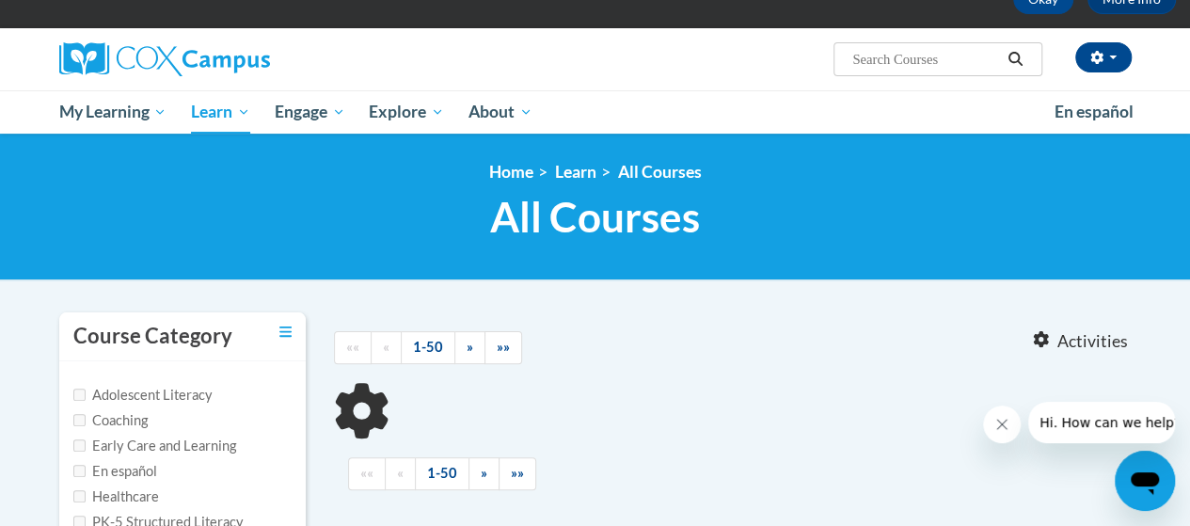
type input "Structured Literacy"
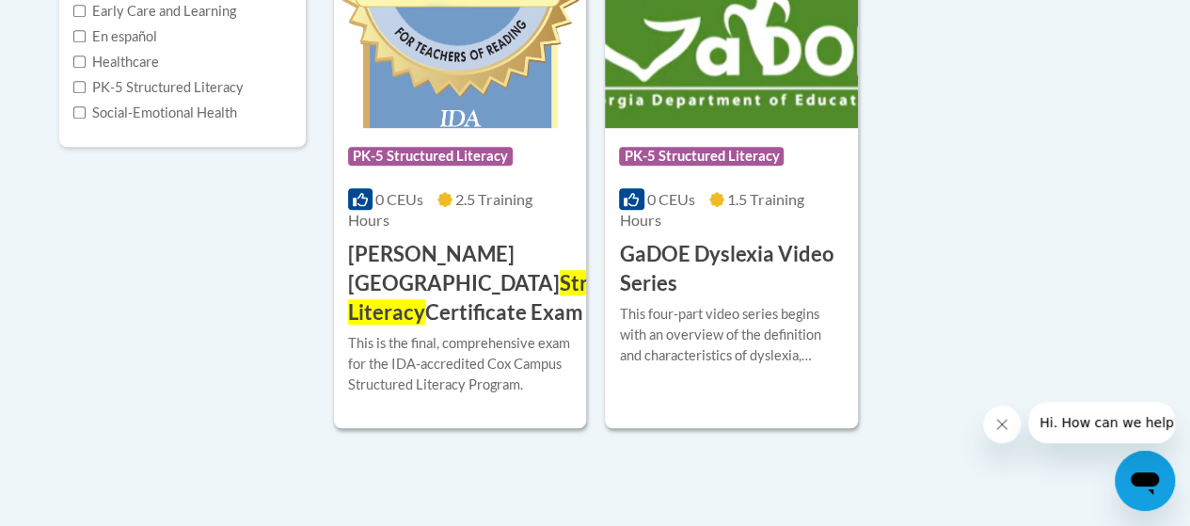
scroll to position [548, 0]
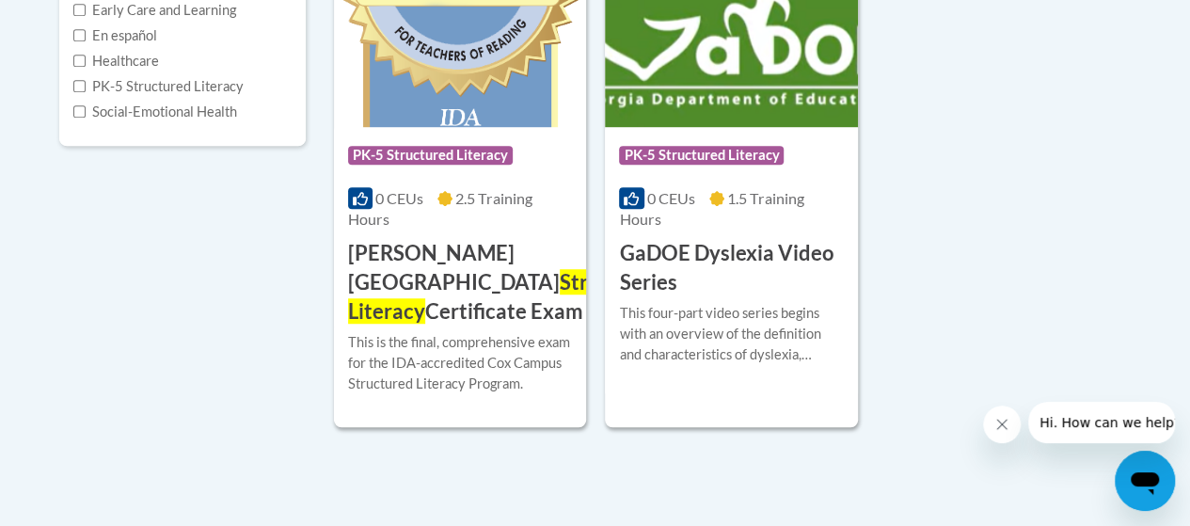
click at [692, 68] on img at bounding box center [731, 31] width 252 height 192
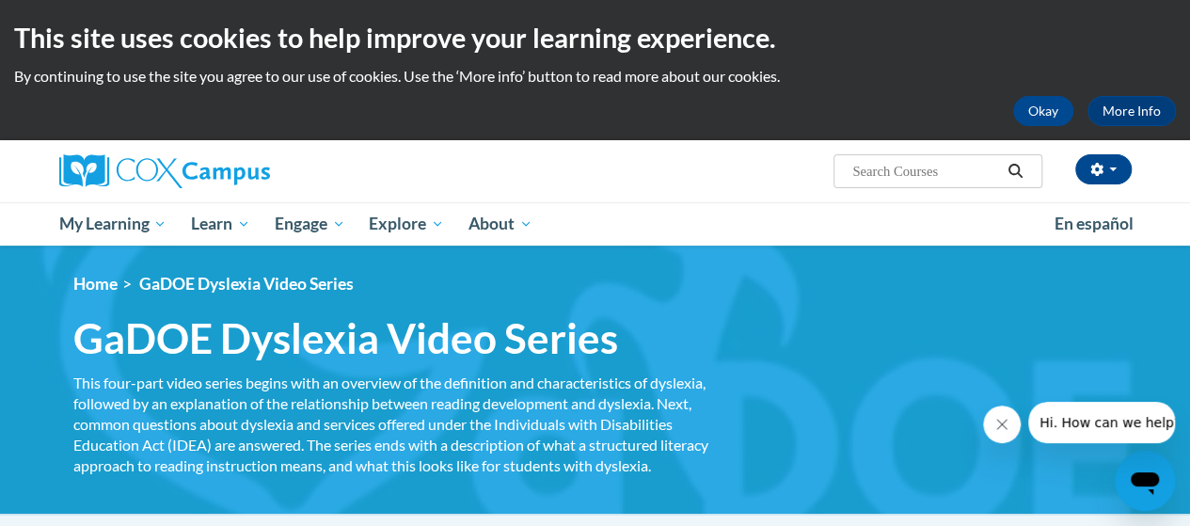
click at [683, 399] on div "This four-part video series begins with an overview of the definition and chara…" at bounding box center [397, 425] width 649 height 104
click at [841, 339] on div "<en>My Learning</en><fr>New fr_My Learning</fr><it>New it_My Learning</it><de>N…" at bounding box center [595, 380] width 1101 height 212
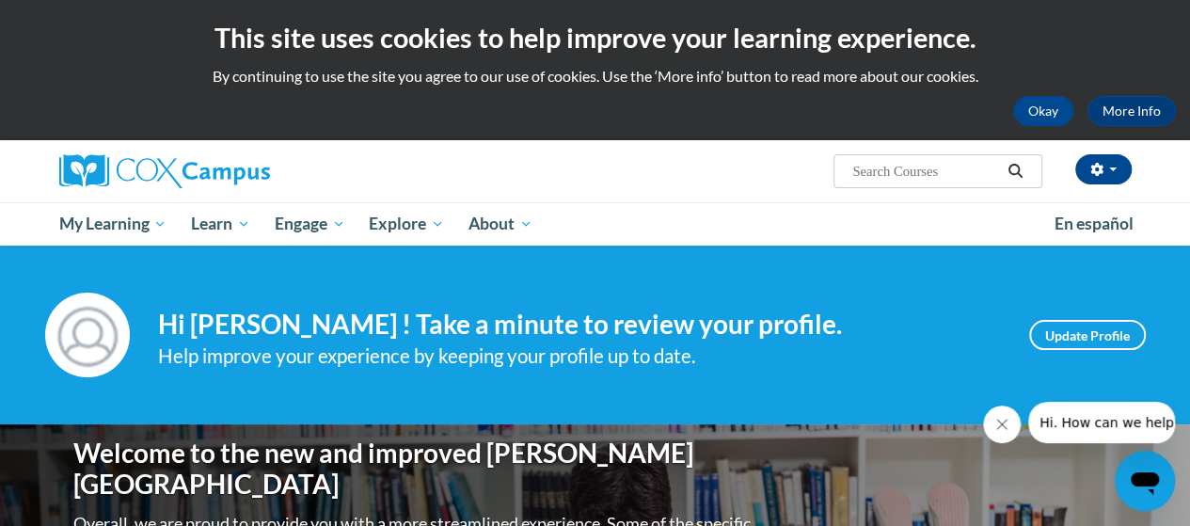
click at [907, 167] on input "Search..." at bounding box center [926, 171] width 151 height 23
type input "structed literacy"
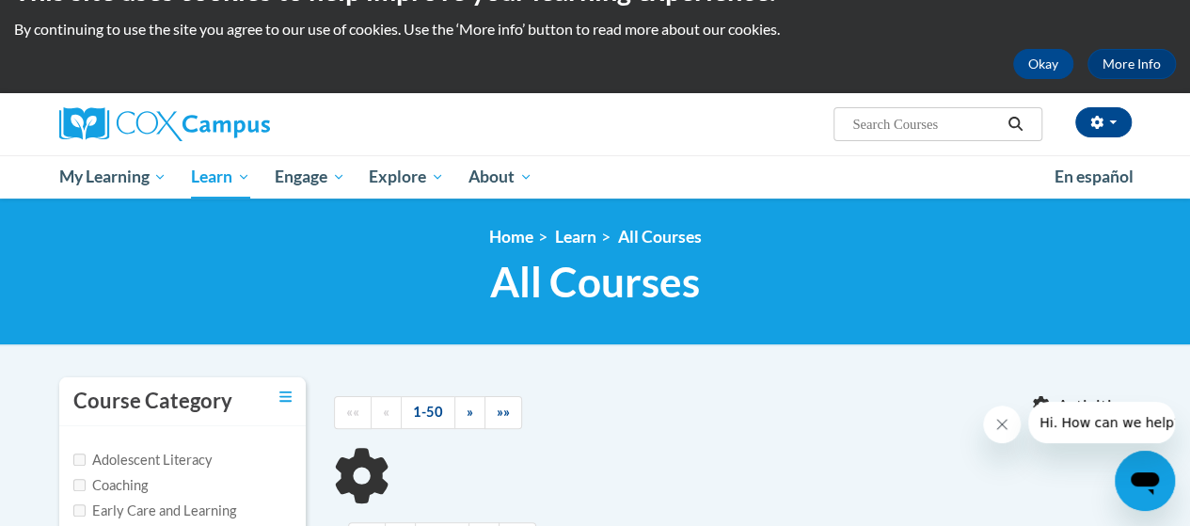
type input "structed literacy"
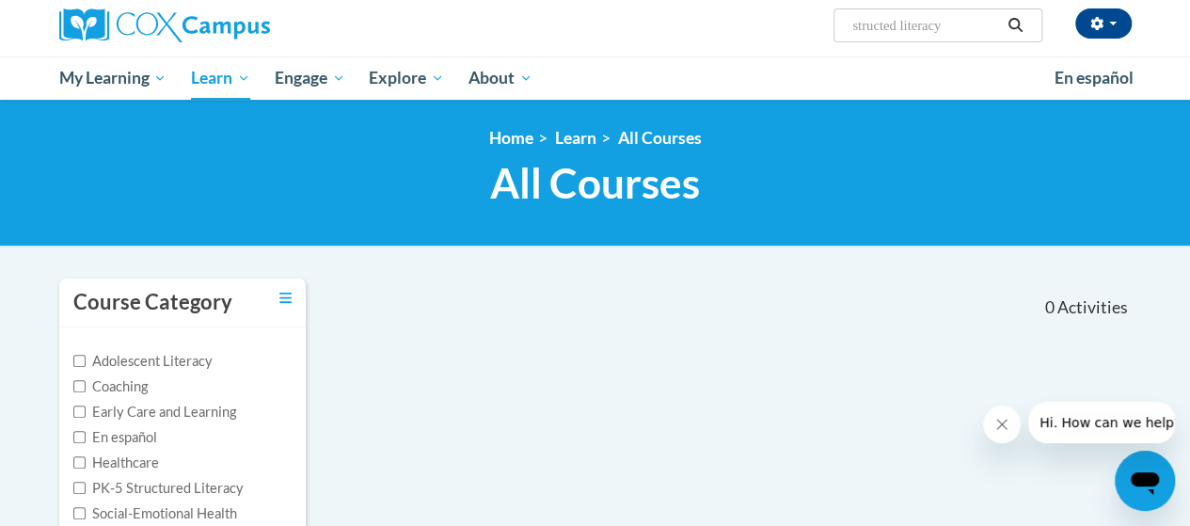
scroll to position [72, 0]
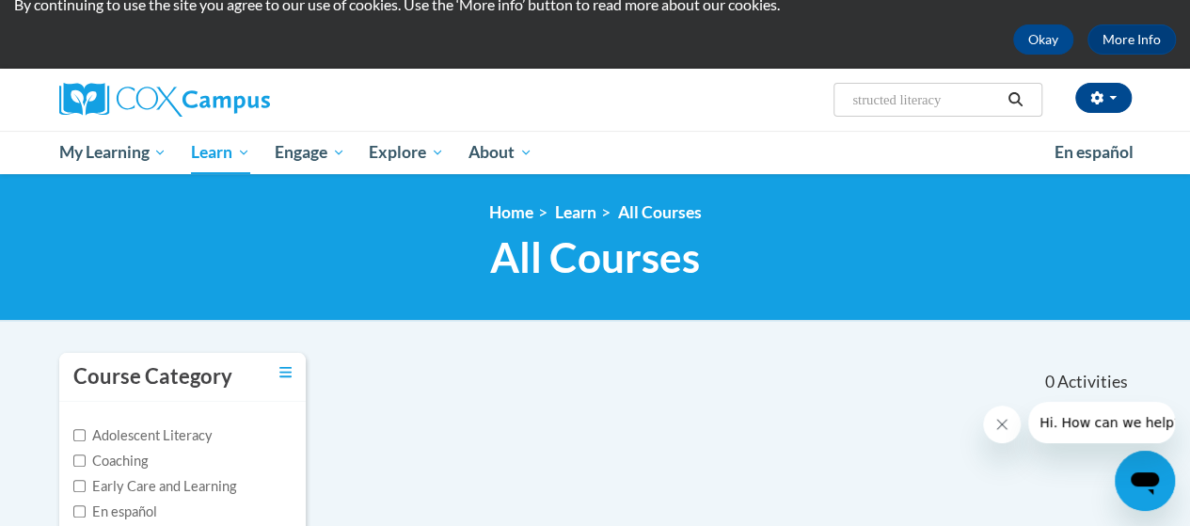
click at [956, 102] on input "structed literacy" at bounding box center [926, 99] width 151 height 23
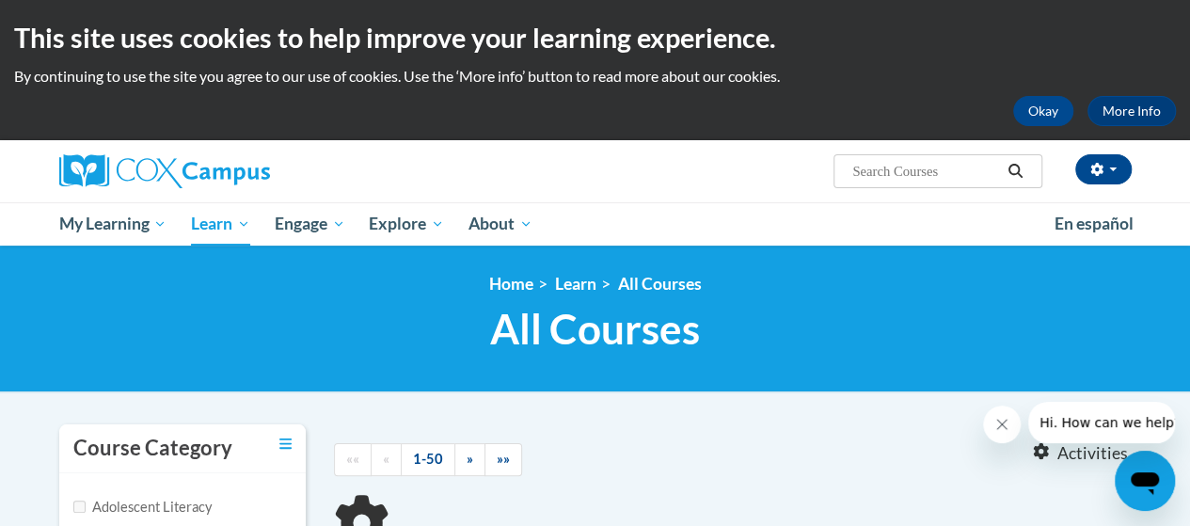
type input "structed literacy"
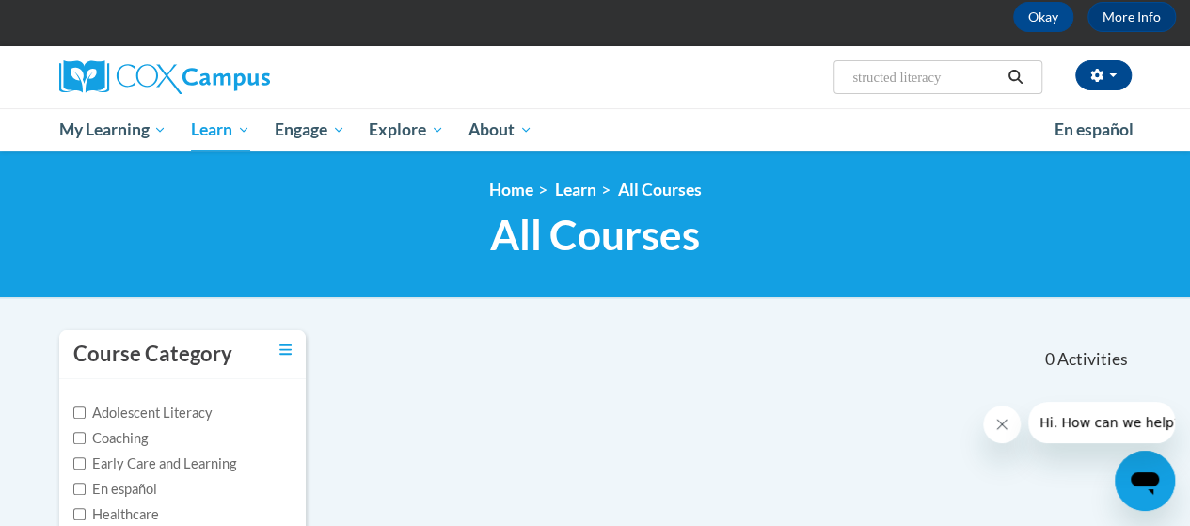
scroll to position [52, 0]
